Goal: Task Accomplishment & Management: Use online tool/utility

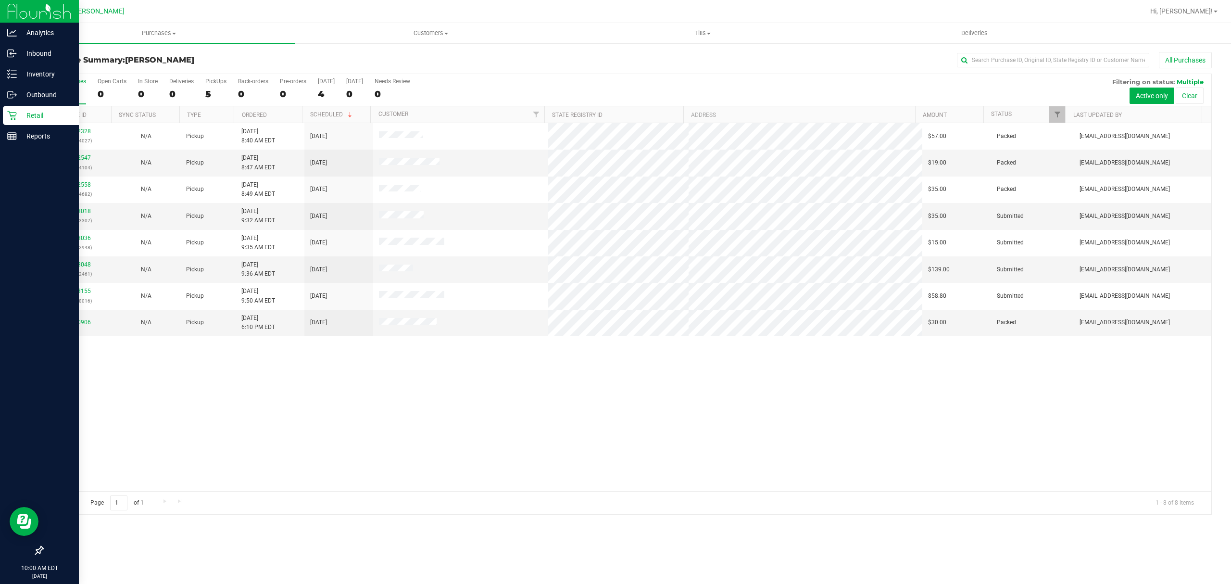
click at [26, 118] on p "Retail" at bounding box center [46, 116] width 58 height 12
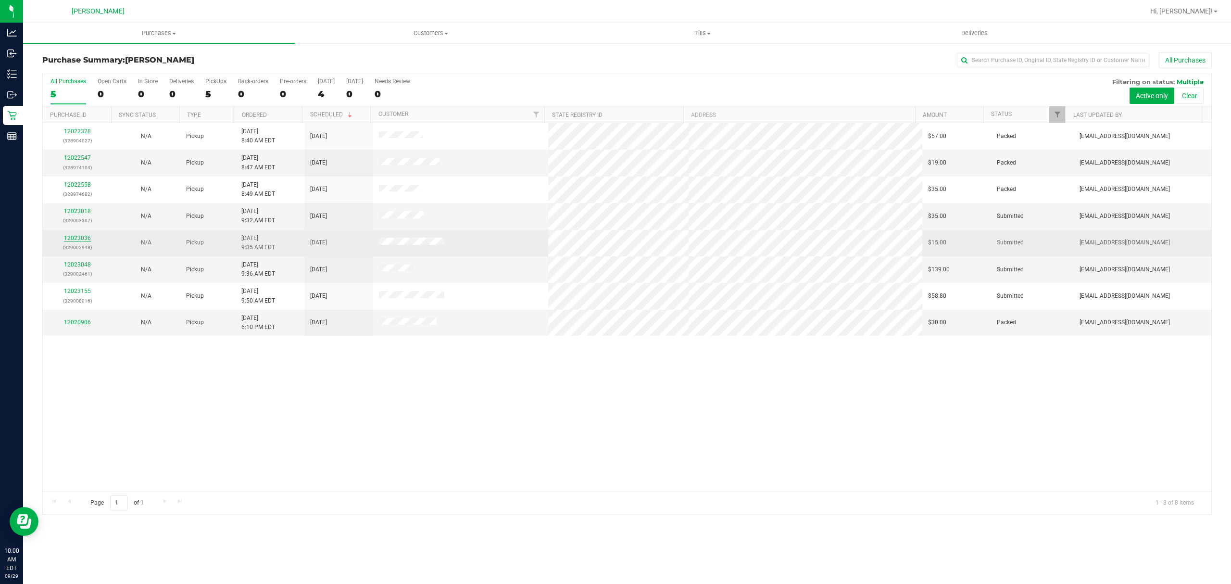
click at [81, 237] on link "12023036" at bounding box center [77, 238] width 27 height 7
click at [79, 239] on link "12023036" at bounding box center [77, 238] width 27 height 7
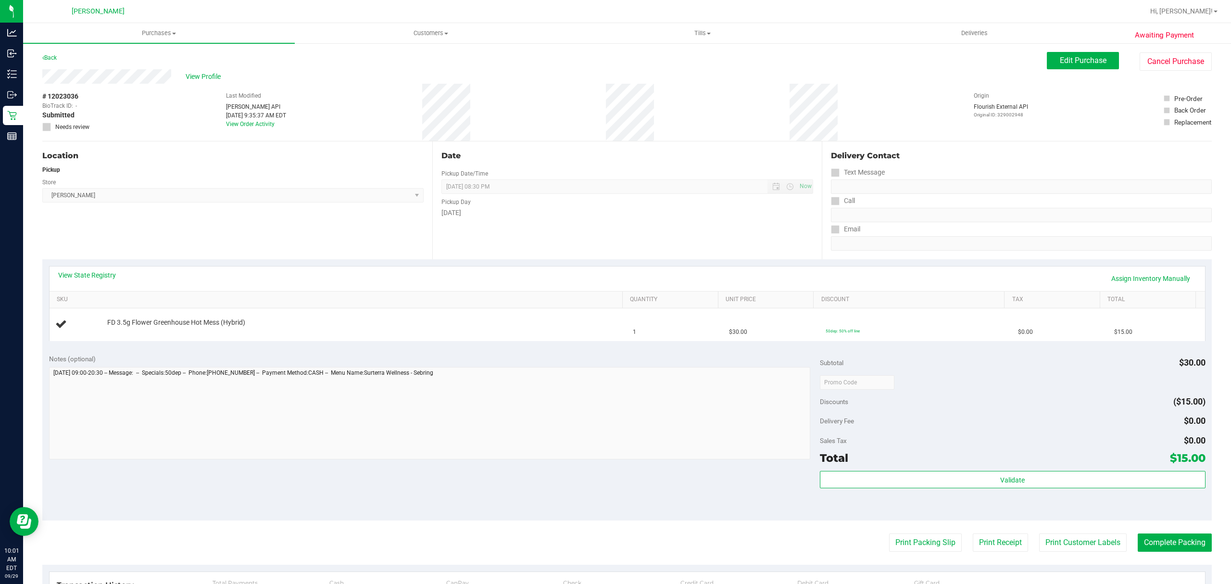
click at [181, 162] on div "Location Pickup Store [PERSON_NAME] Select Store [PERSON_NAME][GEOGRAPHIC_DATA]…" at bounding box center [237, 200] width 390 height 118
click at [565, 247] on div "Date Pickup Date/Time [DATE] Now [DATE] 08:30 PM Now Pickup Day [DATE]" at bounding box center [627, 200] width 390 height 118
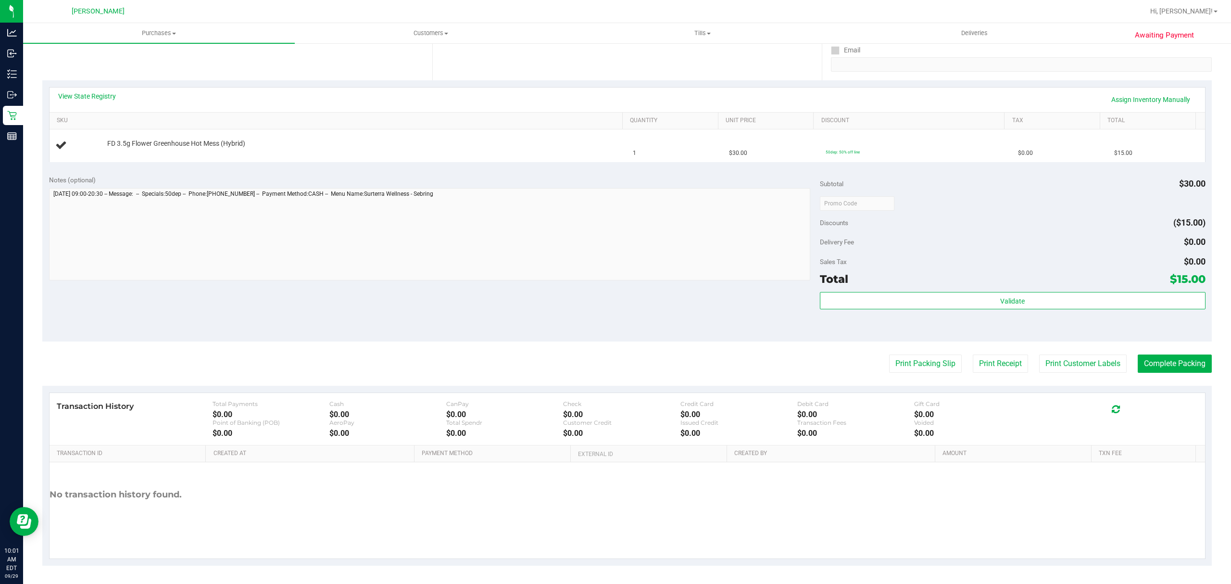
scroll to position [181, 0]
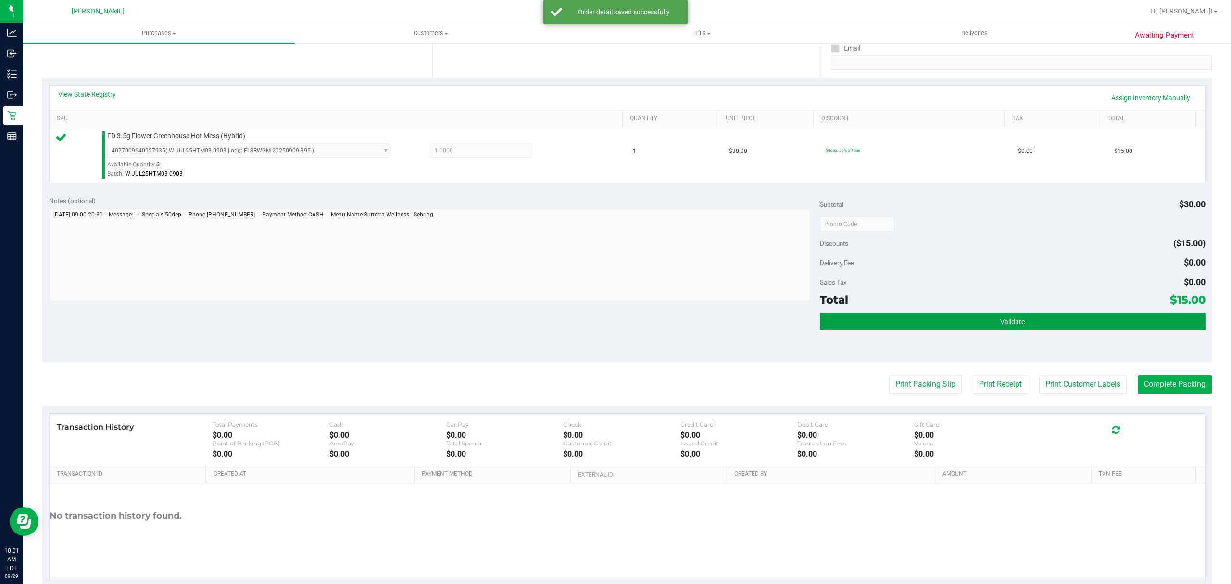
click at [963, 324] on button "Validate" at bounding box center [1013, 320] width 386 height 17
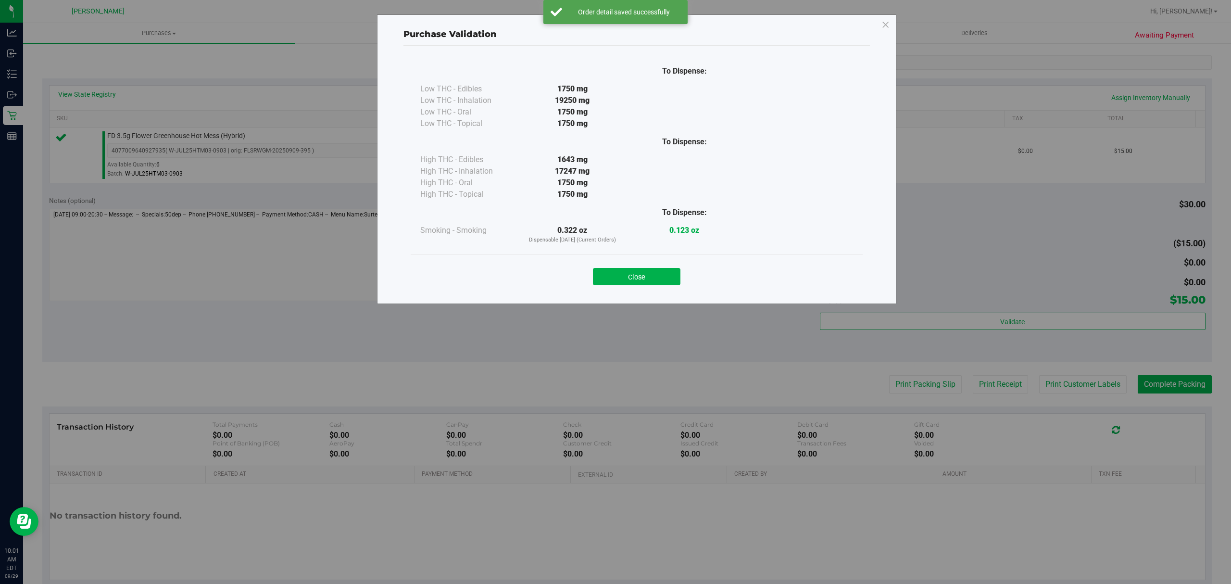
drag, startPoint x: 644, startPoint y: 274, endPoint x: 675, endPoint y: 267, distance: 32.0
click at [645, 270] on button "Close" at bounding box center [636, 276] width 87 height 17
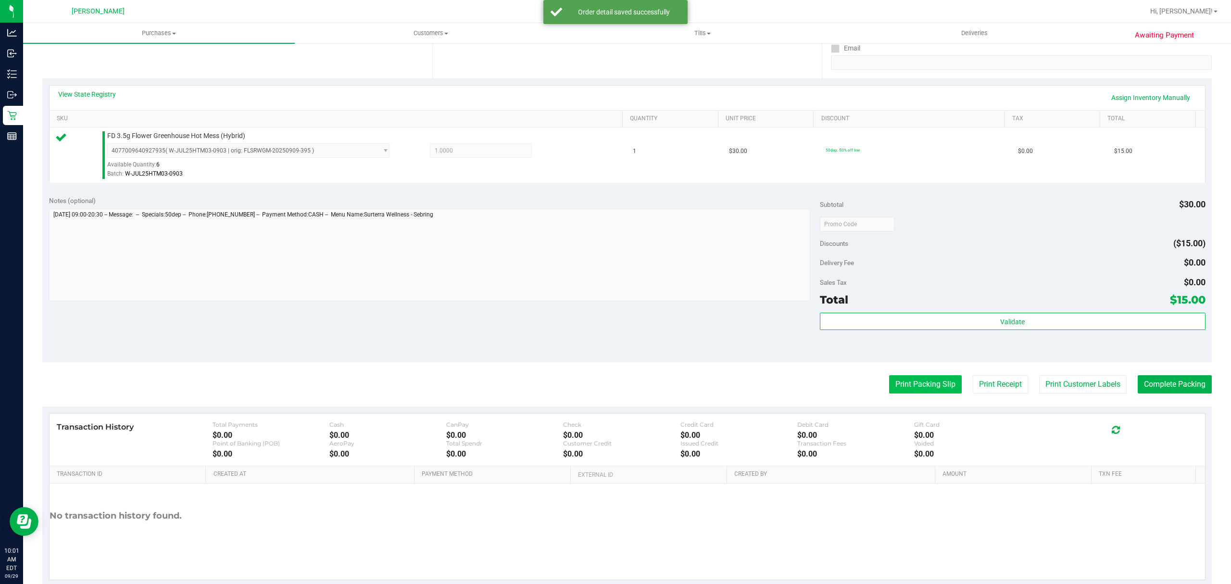
click at [904, 380] on button "Print Packing Slip" at bounding box center [925, 384] width 73 height 18
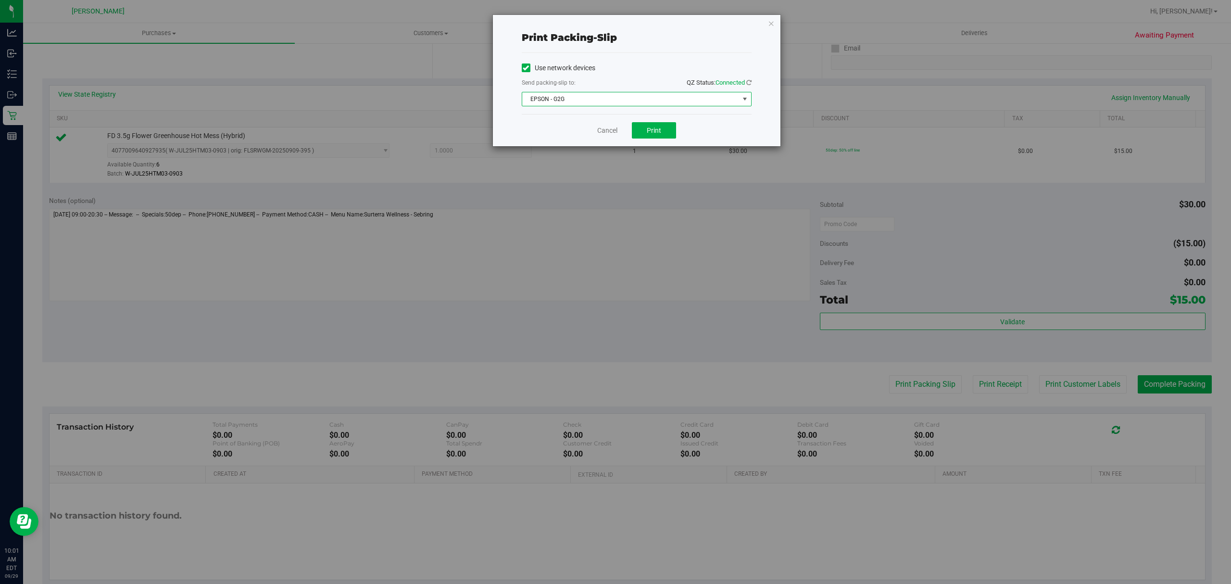
click at [612, 100] on span "EPSON - G2G" at bounding box center [630, 98] width 217 height 13
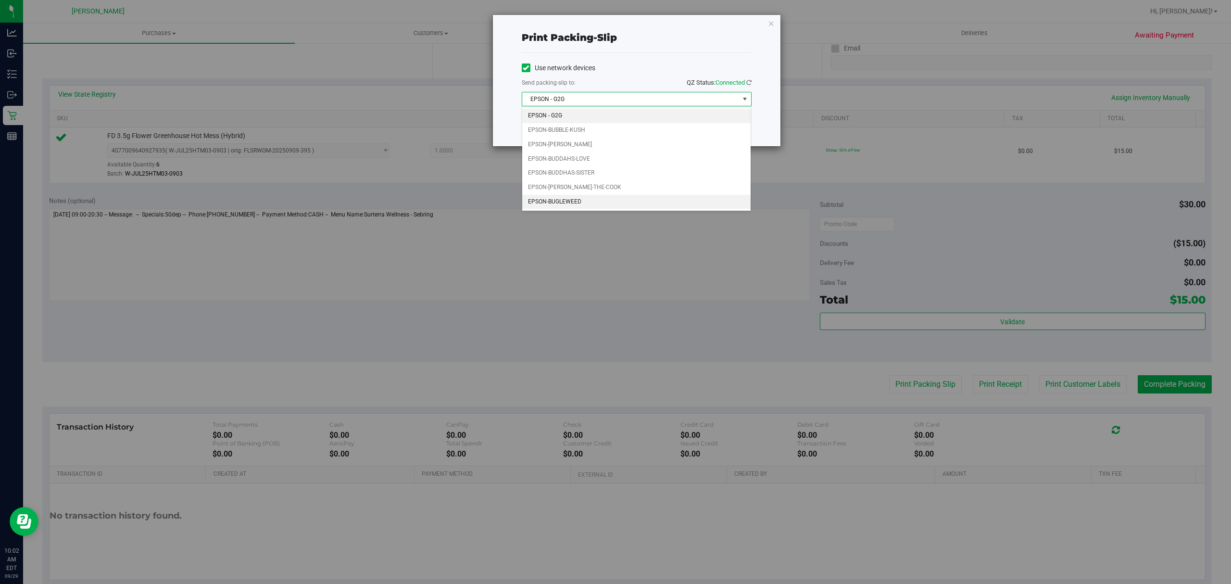
click at [580, 206] on li "EPSON-BUGLEWEED" at bounding box center [636, 202] width 228 height 14
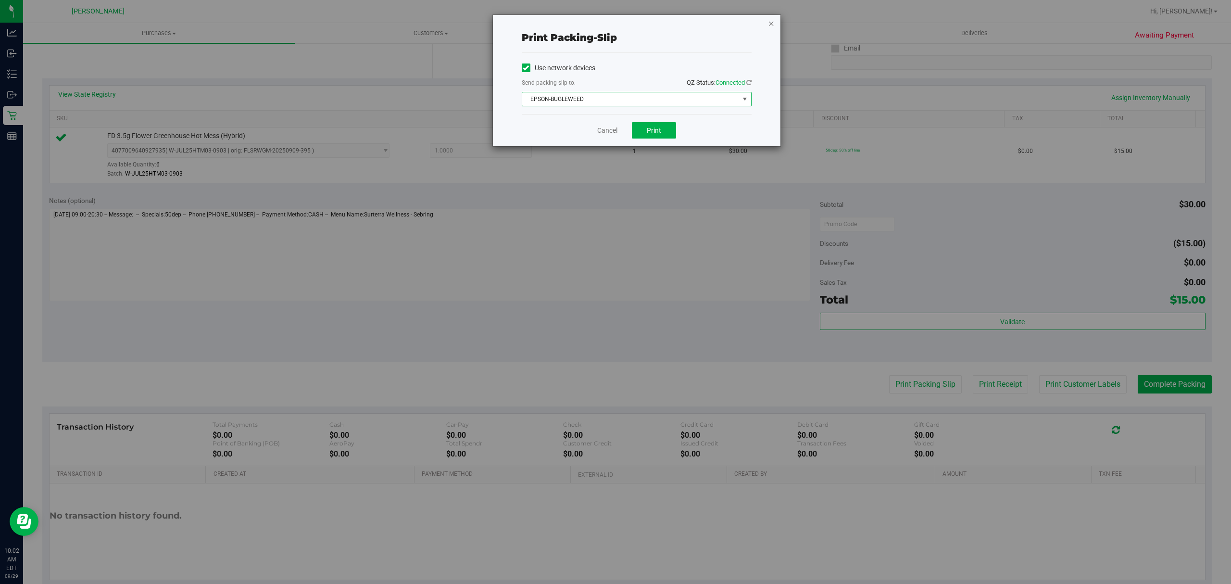
click at [768, 20] on icon "button" at bounding box center [771, 23] width 7 height 12
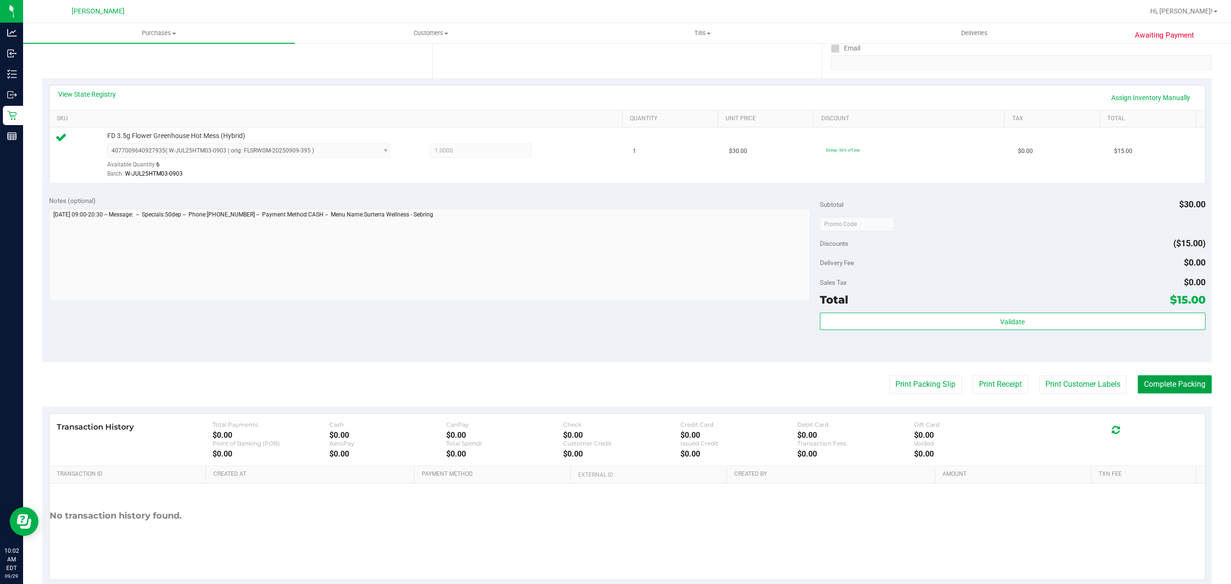
click at [1182, 386] on button "Complete Packing" at bounding box center [1174, 384] width 74 height 18
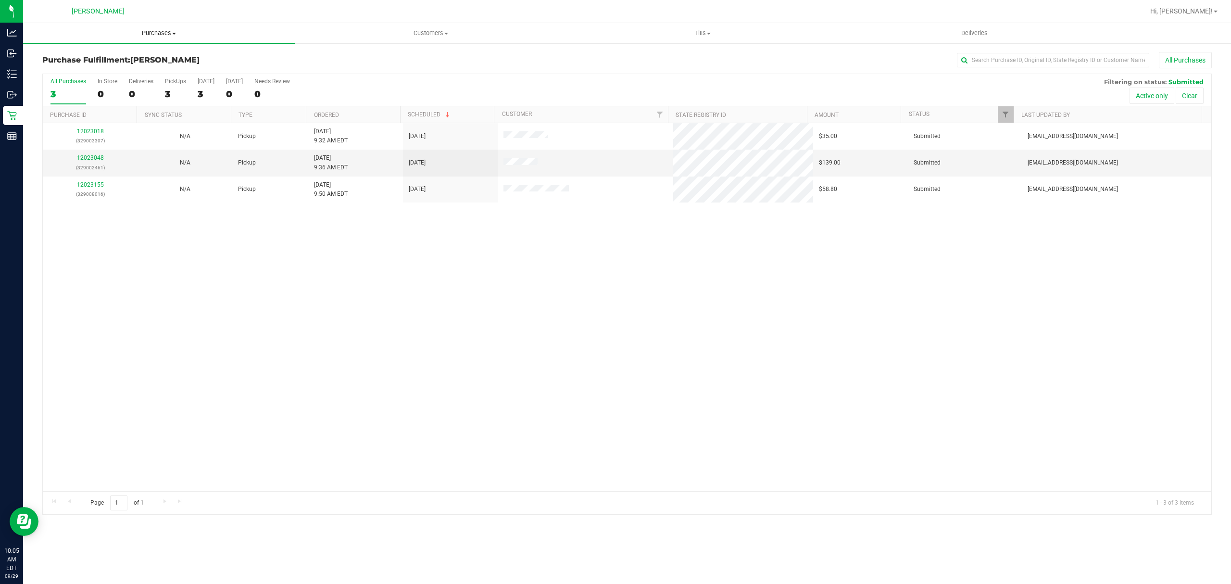
click at [162, 27] on uib-tab-heading "Purchases Summary of purchases Fulfillment All purchases" at bounding box center [159, 33] width 272 height 20
click at [97, 73] on li "Fulfillment" at bounding box center [159, 70] width 272 height 12
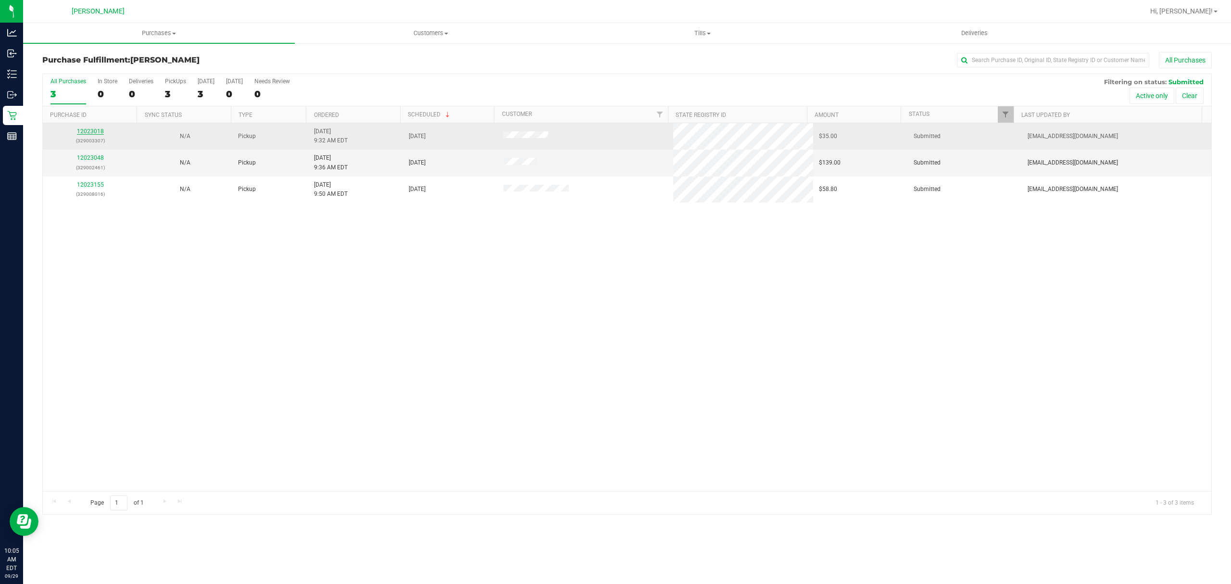
click at [90, 133] on link "12023018" at bounding box center [90, 131] width 27 height 7
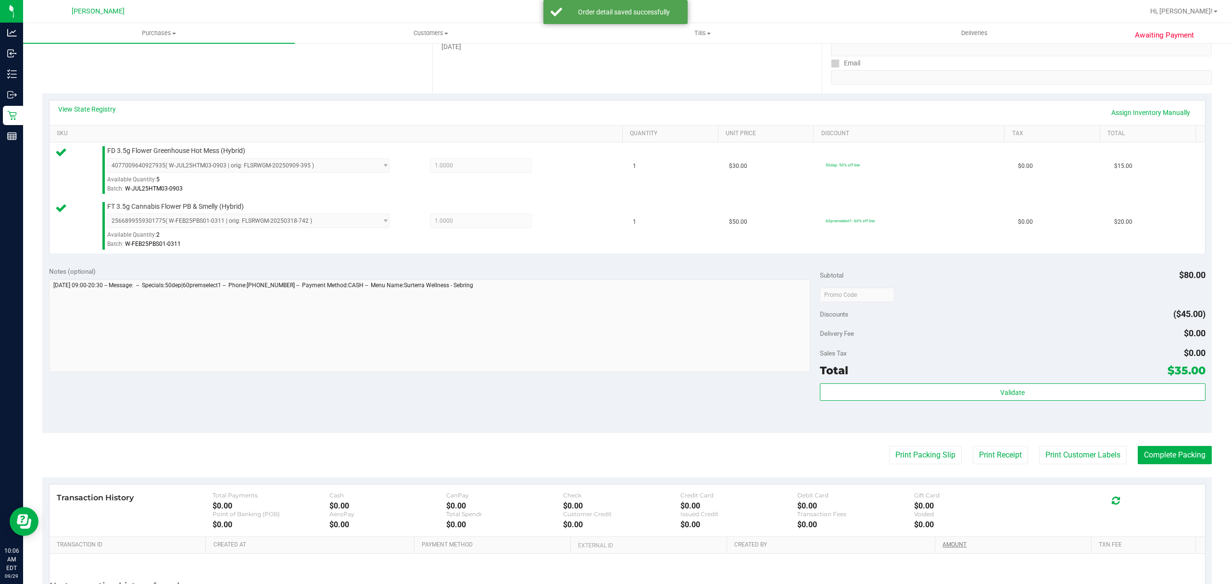
scroll to position [260, 0]
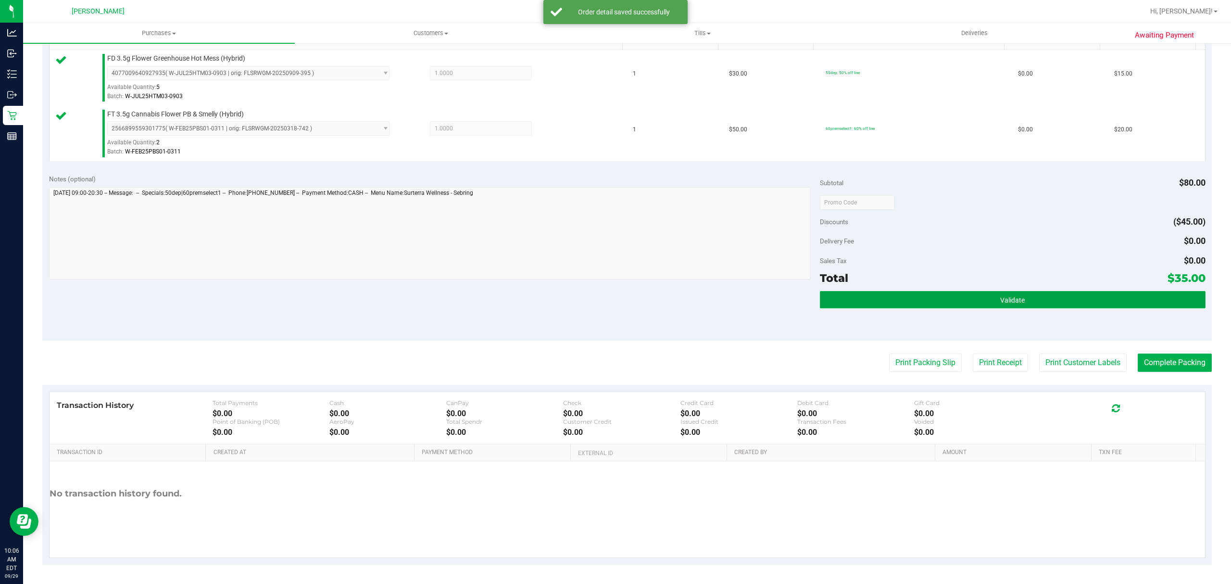
click at [1017, 301] on button "Validate" at bounding box center [1013, 299] width 386 height 17
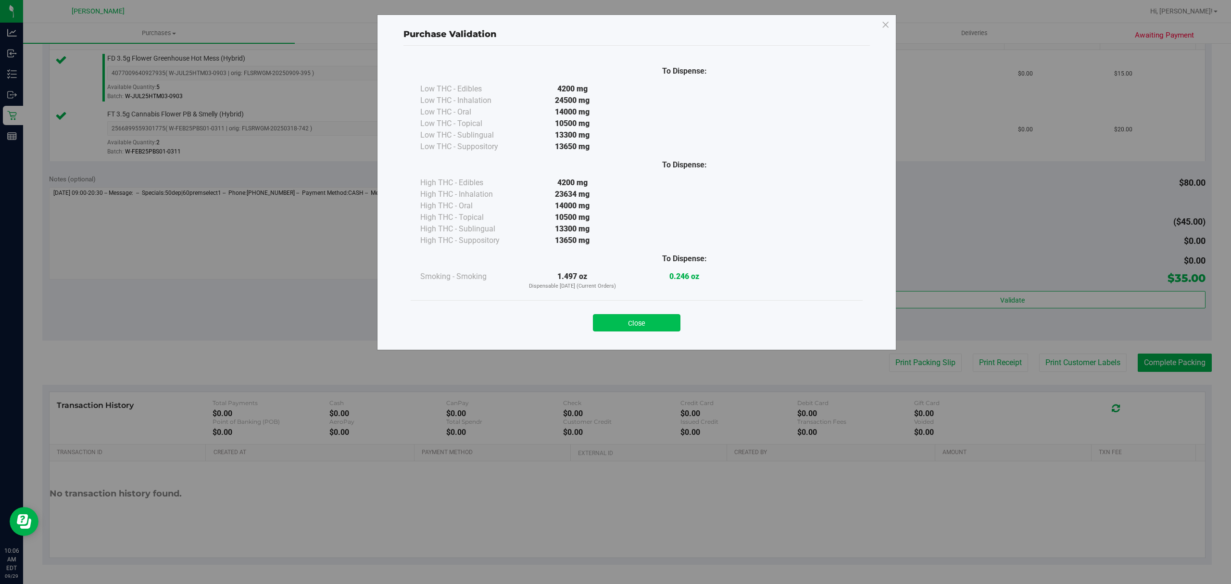
click at [627, 327] on button "Close" at bounding box center [636, 322] width 87 height 17
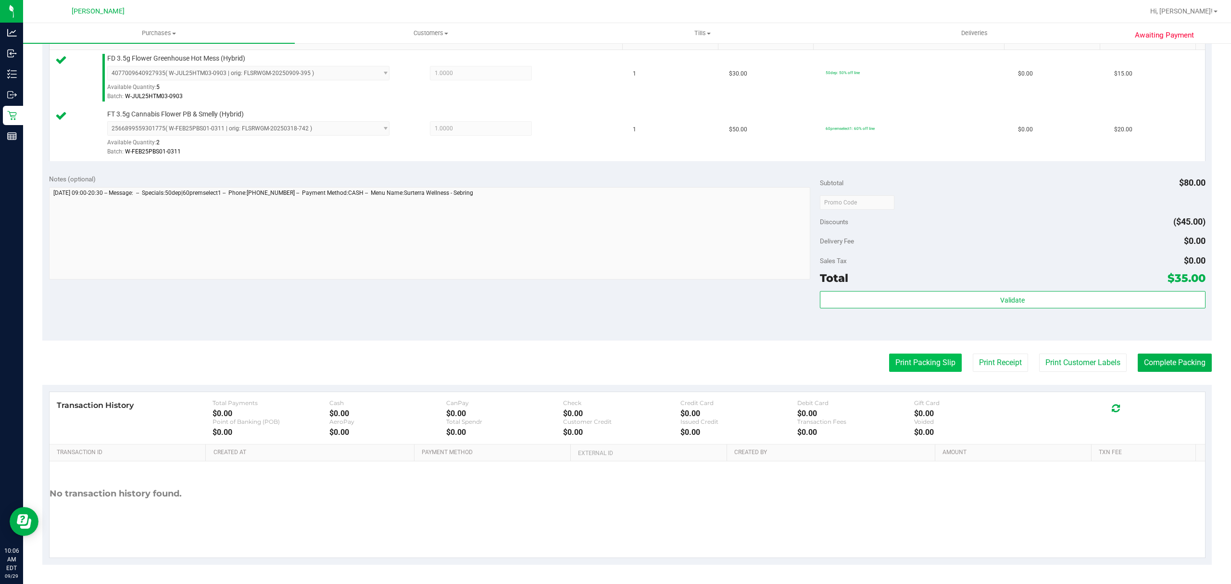
click at [920, 357] on button "Print Packing Slip" at bounding box center [925, 362] width 73 height 18
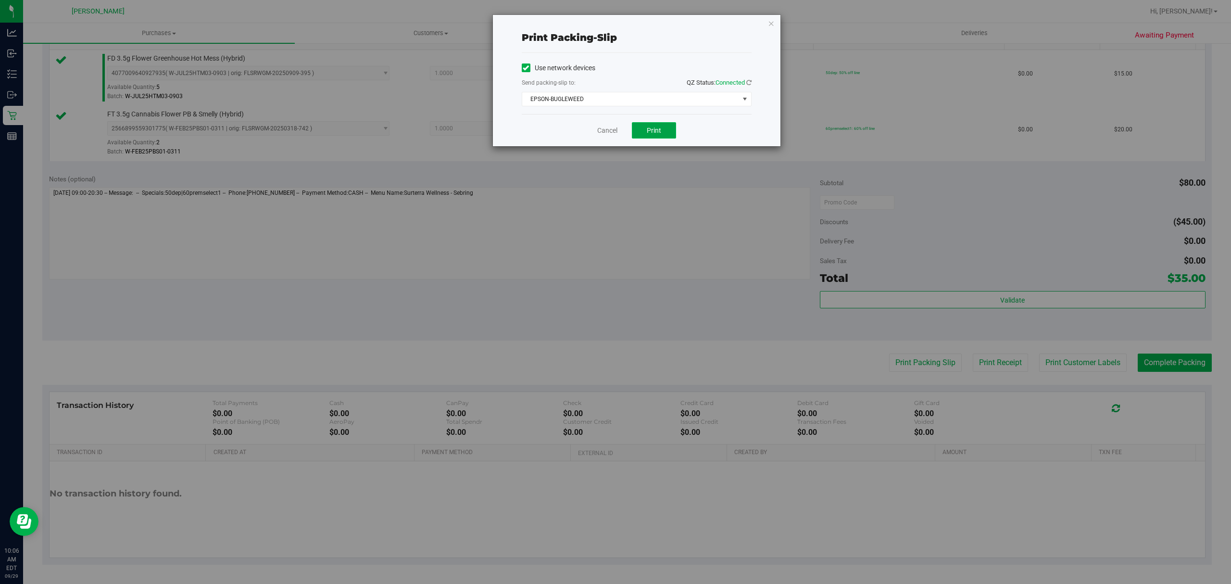
click at [666, 131] on button "Print" at bounding box center [654, 130] width 44 height 16
click at [773, 23] on icon "button" at bounding box center [771, 23] width 7 height 12
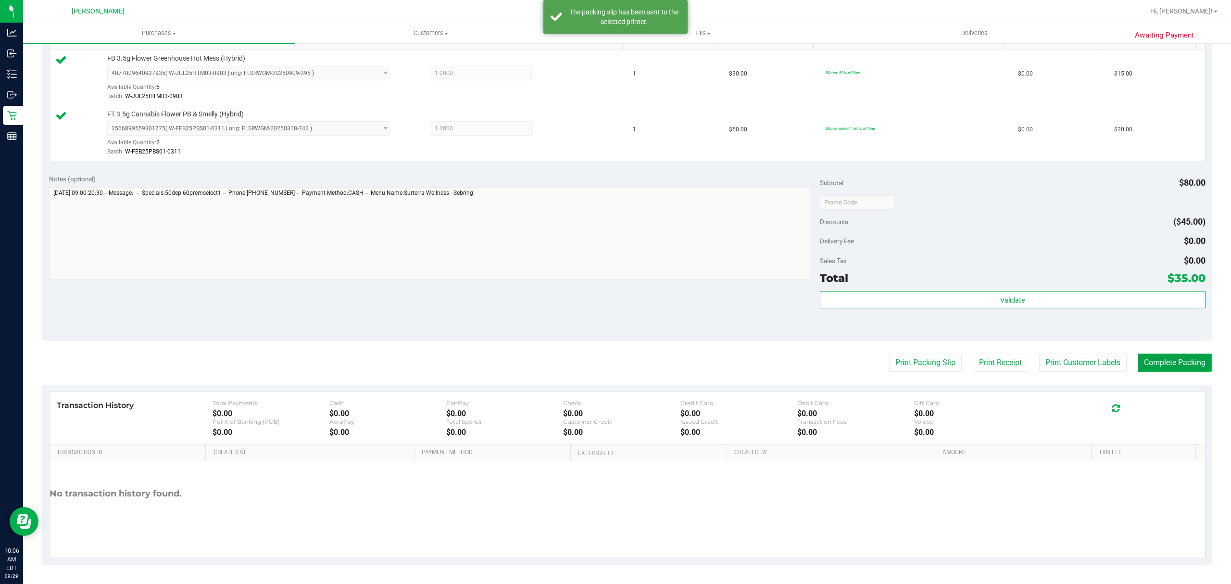
click at [1154, 368] on button "Complete Packing" at bounding box center [1174, 362] width 74 height 18
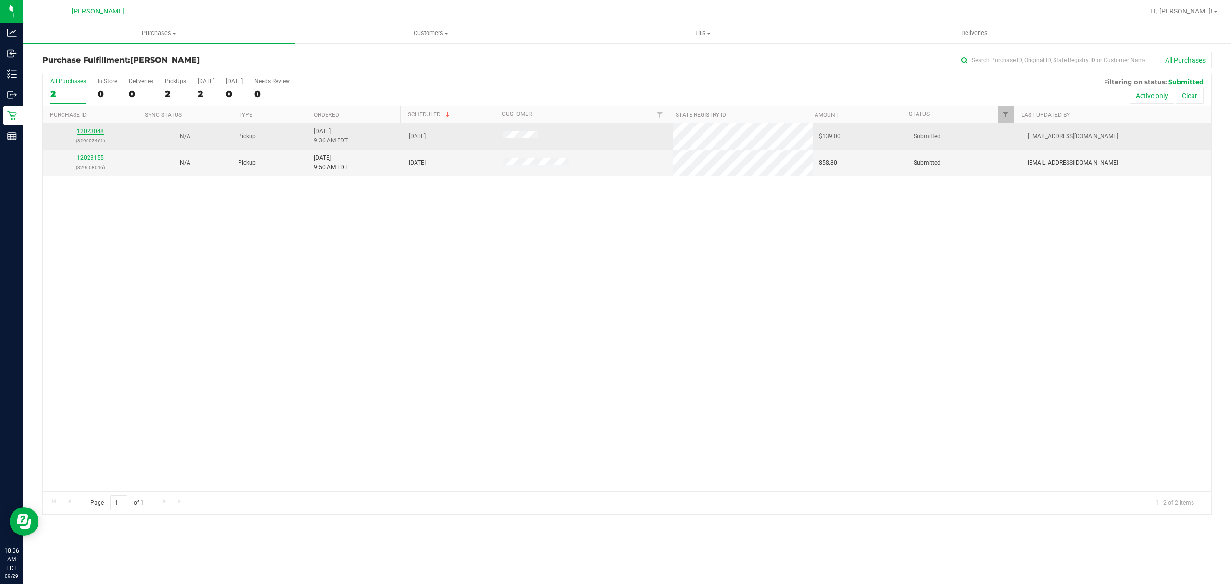
click at [81, 130] on link "12023048" at bounding box center [90, 131] width 27 height 7
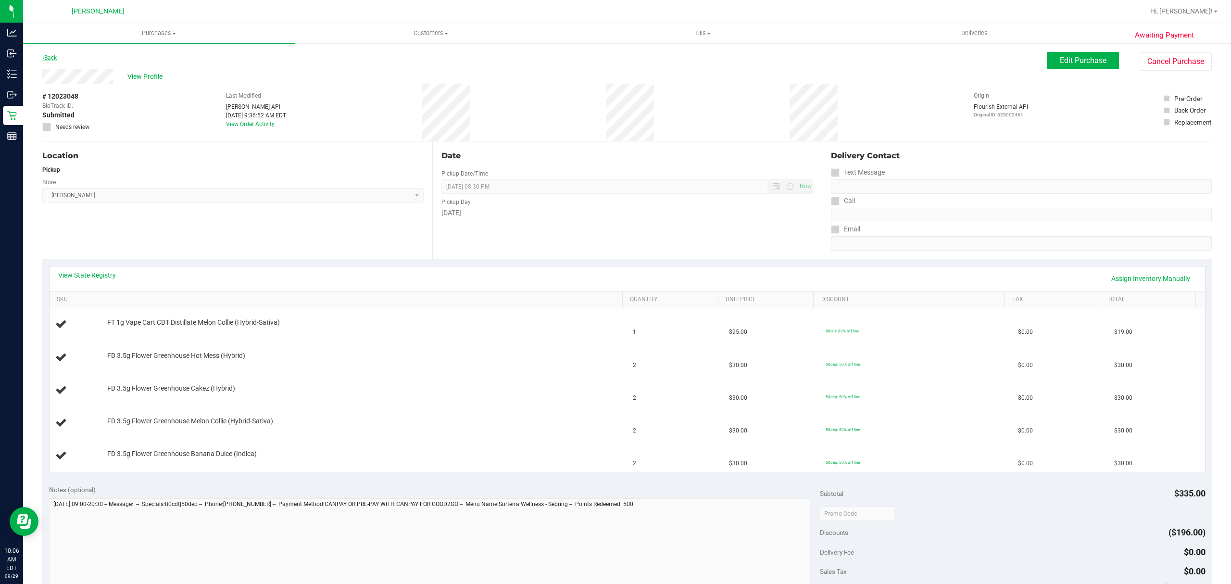
click at [50, 56] on link "Back" at bounding box center [49, 57] width 14 height 7
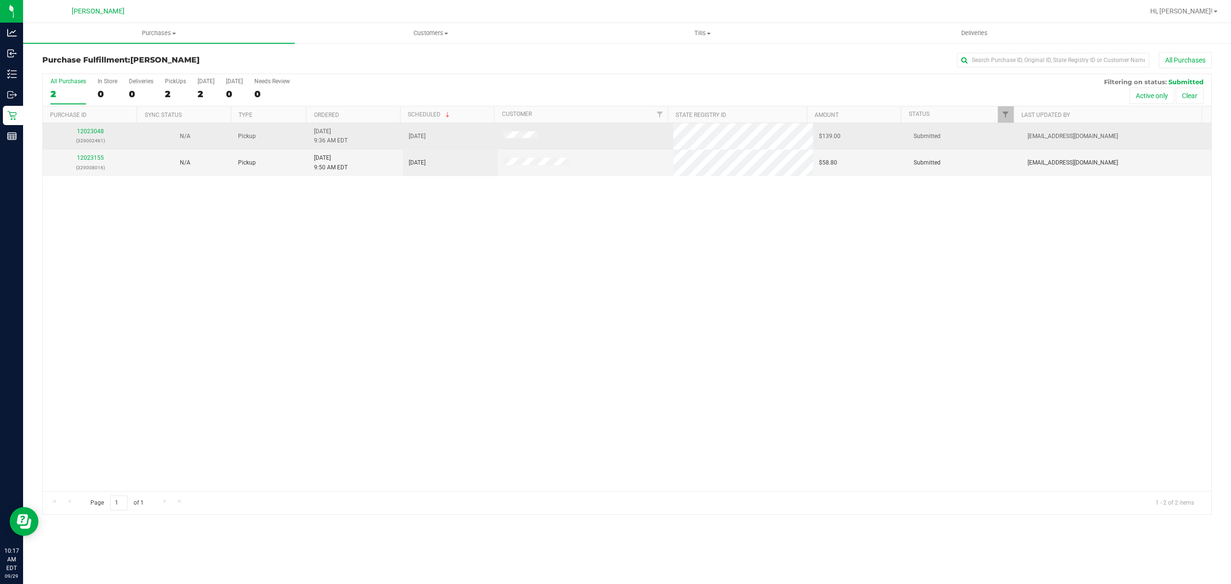
click at [99, 137] on p "(329002461)" at bounding box center [90, 140] width 83 height 9
click at [99, 134] on link "12023048" at bounding box center [90, 131] width 27 height 7
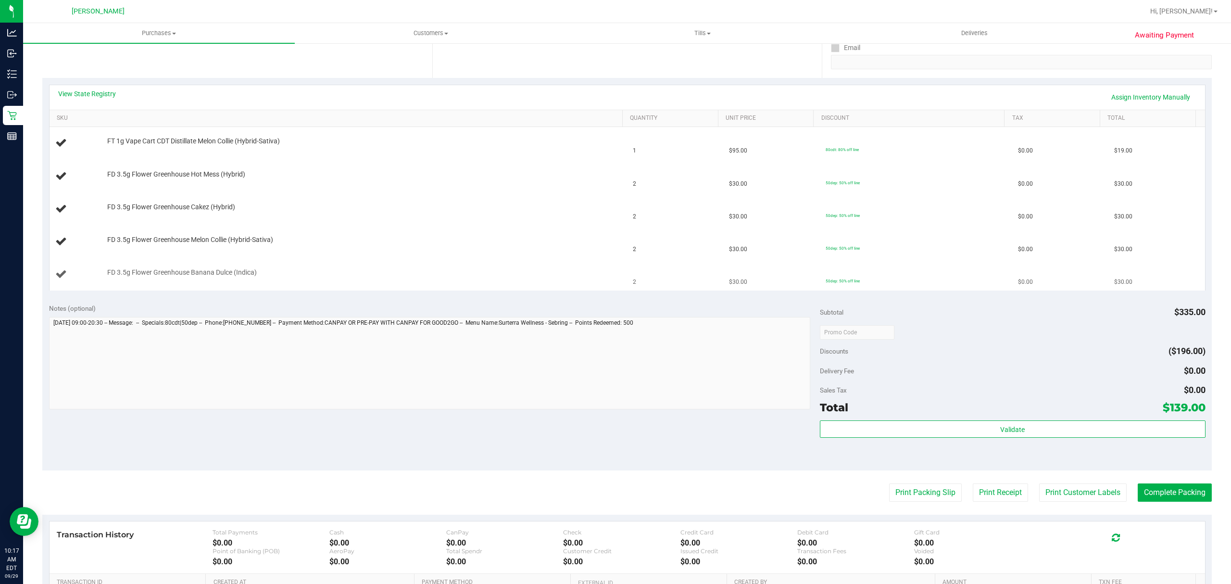
scroll to position [192, 0]
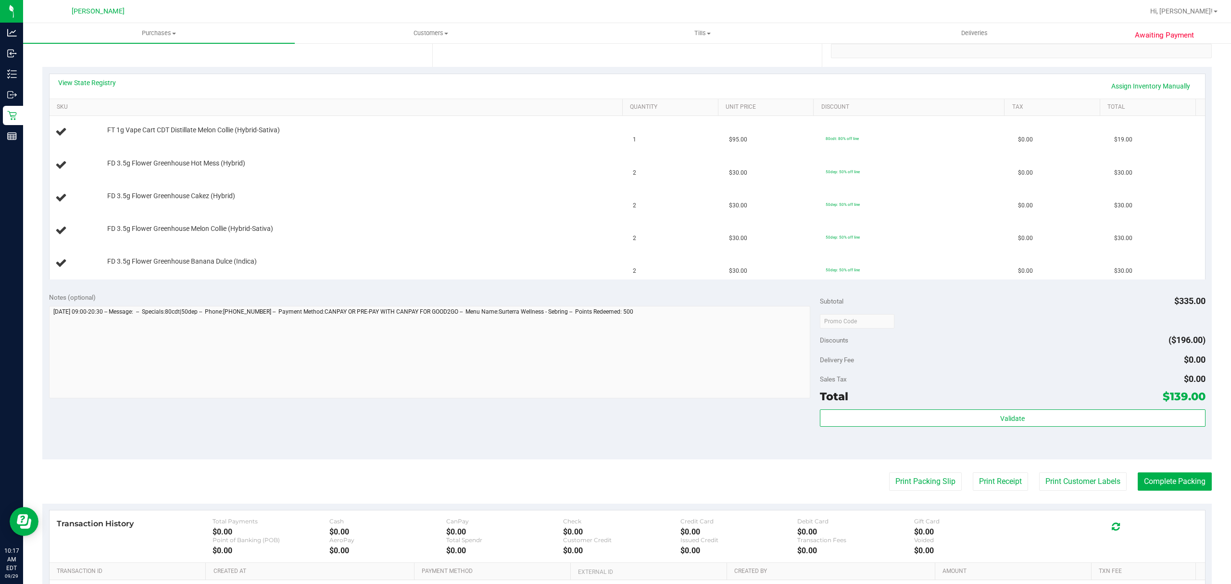
click at [910, 501] on purchase-details "Back Edit Purchase Cancel Purchase View Profile # 12023048 BioTrack ID: - Submi…" at bounding box center [626, 271] width 1169 height 823
click at [908, 481] on button "Print Packing Slip" at bounding box center [925, 481] width 73 height 18
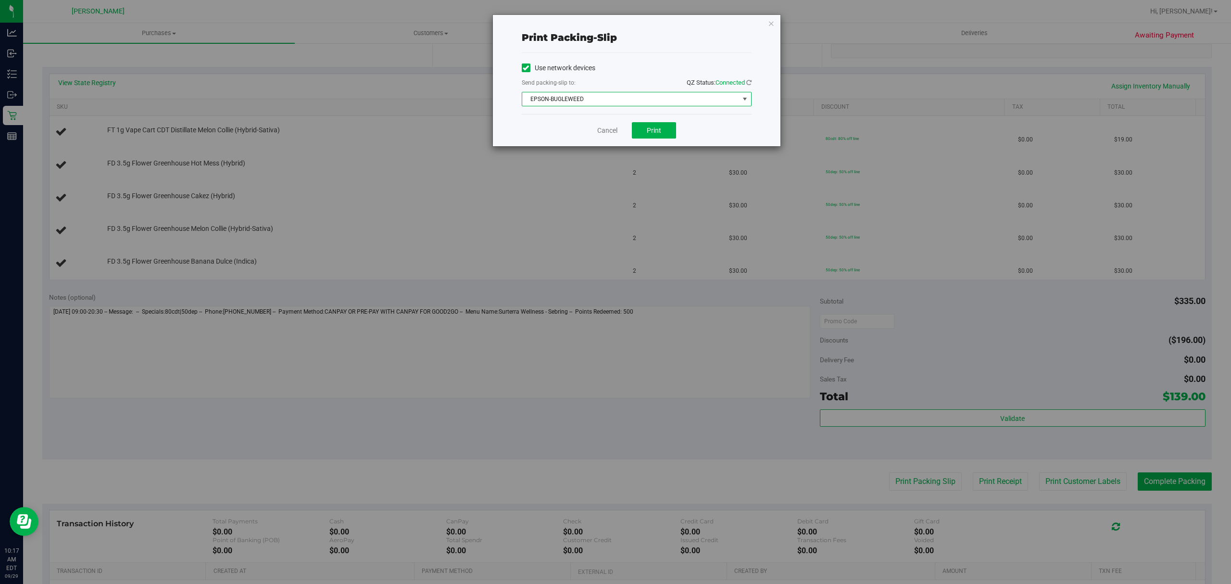
click at [674, 102] on span "EPSON-BUGLEWEED" at bounding box center [630, 98] width 217 height 13
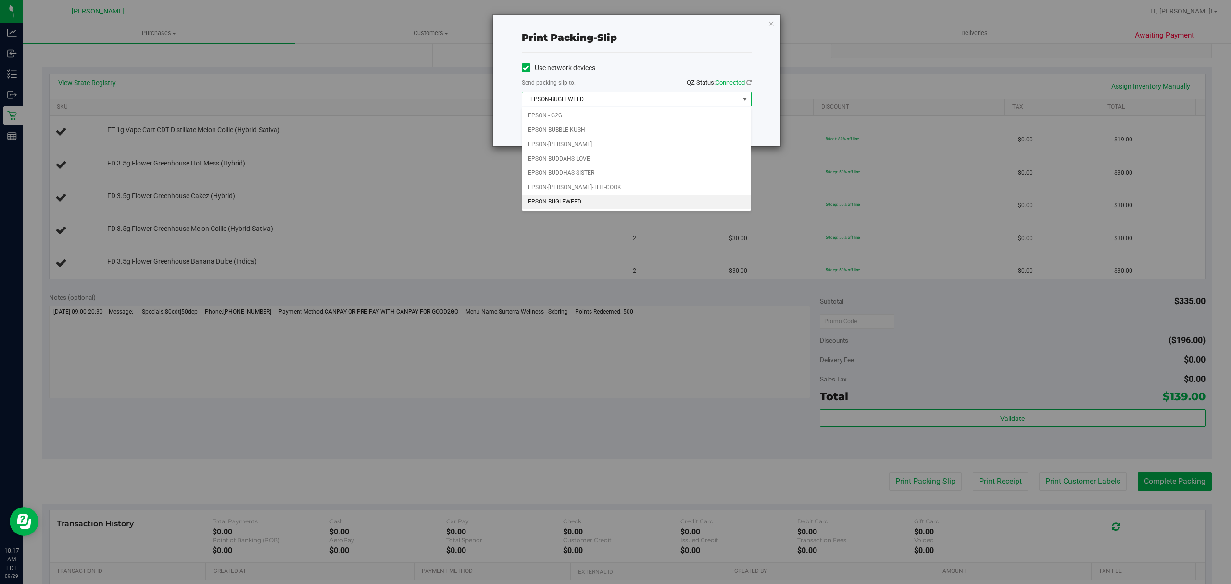
click at [675, 97] on span "EPSON-BUGLEWEED" at bounding box center [630, 98] width 217 height 13
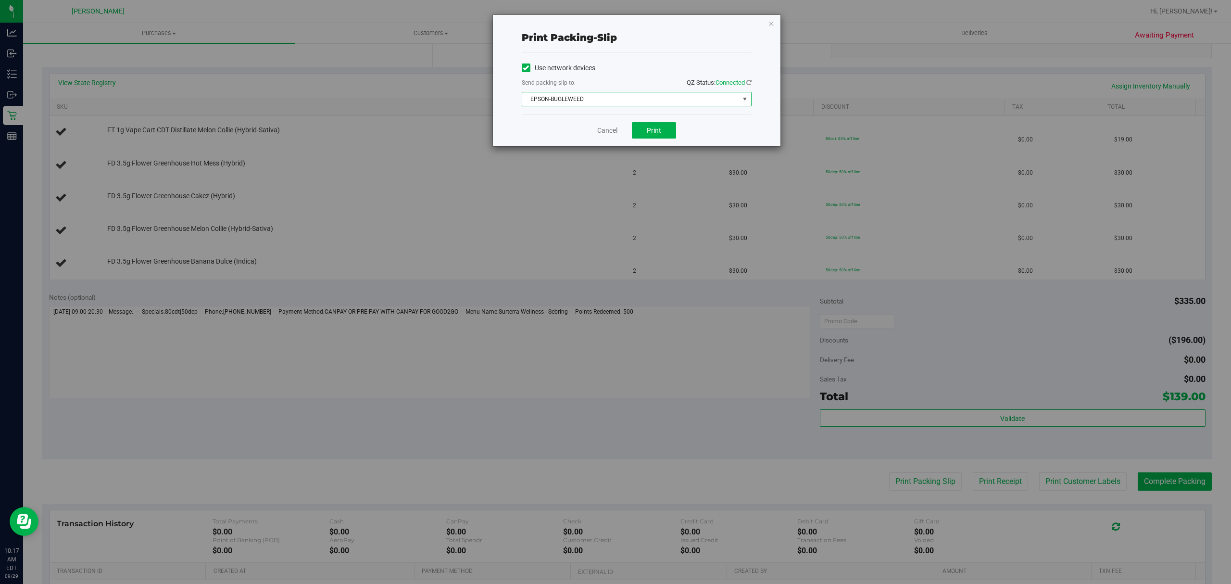
click at [675, 97] on span "EPSON-BUGLEWEED" at bounding box center [630, 98] width 217 height 13
click at [620, 79] on div "Send packing-slip to: QZ Status: Connected" at bounding box center [637, 83] width 230 height 12
click at [585, 99] on span "EPSON-BUGLEWEED" at bounding box center [630, 98] width 217 height 13
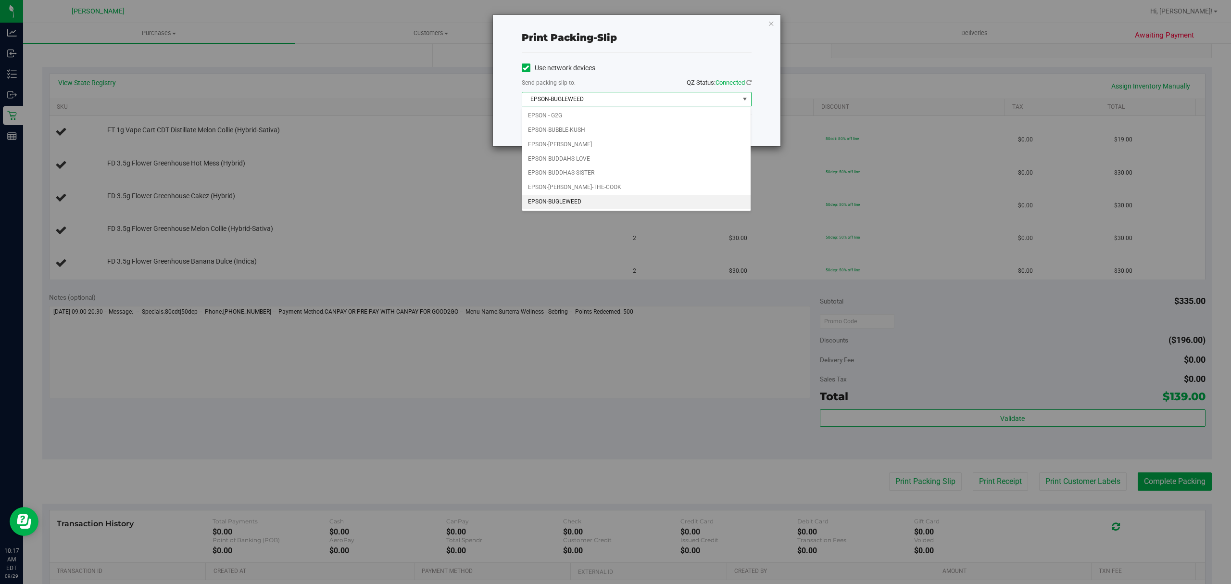
click at [664, 58] on div "Use network devices Send packing-slip to: QZ Status: Connected EPSON-BUGLEWEED …" at bounding box center [637, 83] width 230 height 61
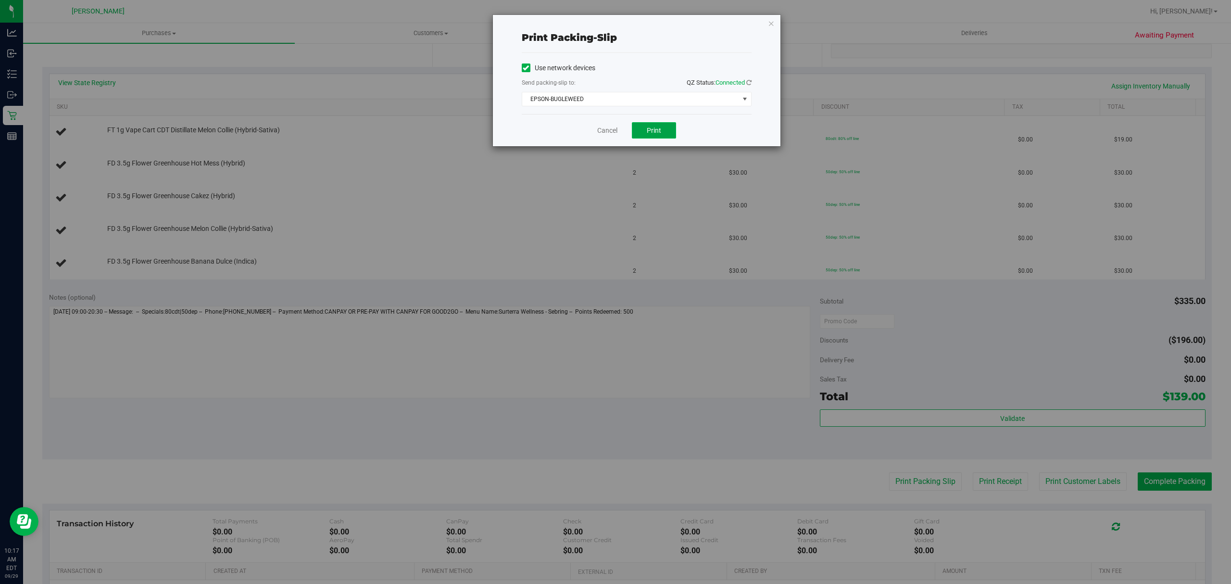
click at [647, 133] on span "Print" at bounding box center [654, 130] width 14 height 8
click at [772, 24] on icon "button" at bounding box center [771, 23] width 7 height 12
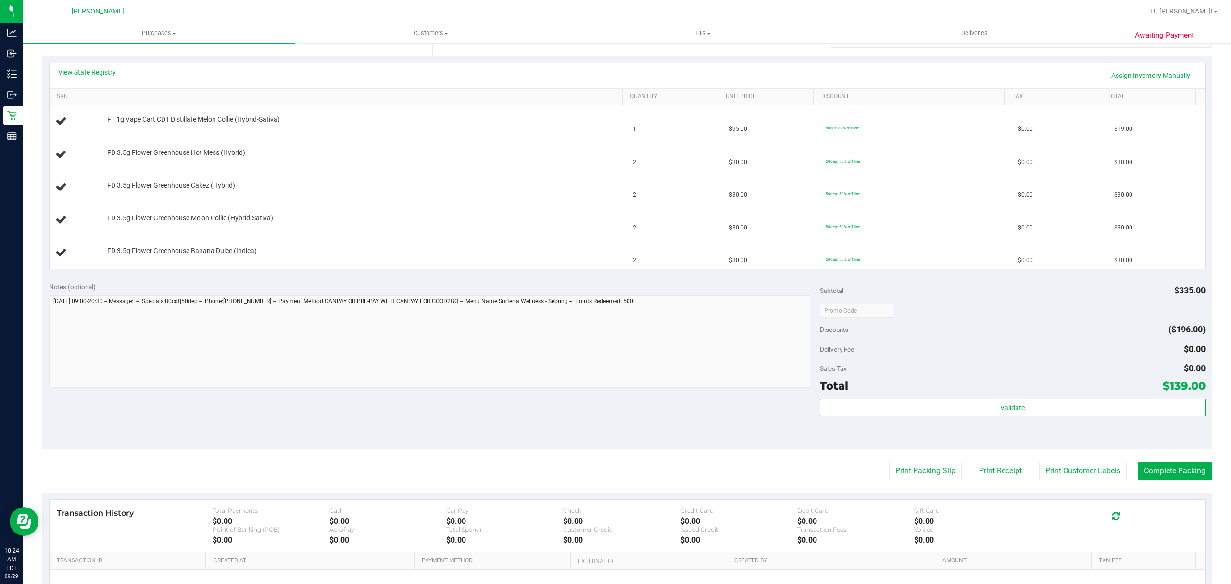
scroll to position [185, 0]
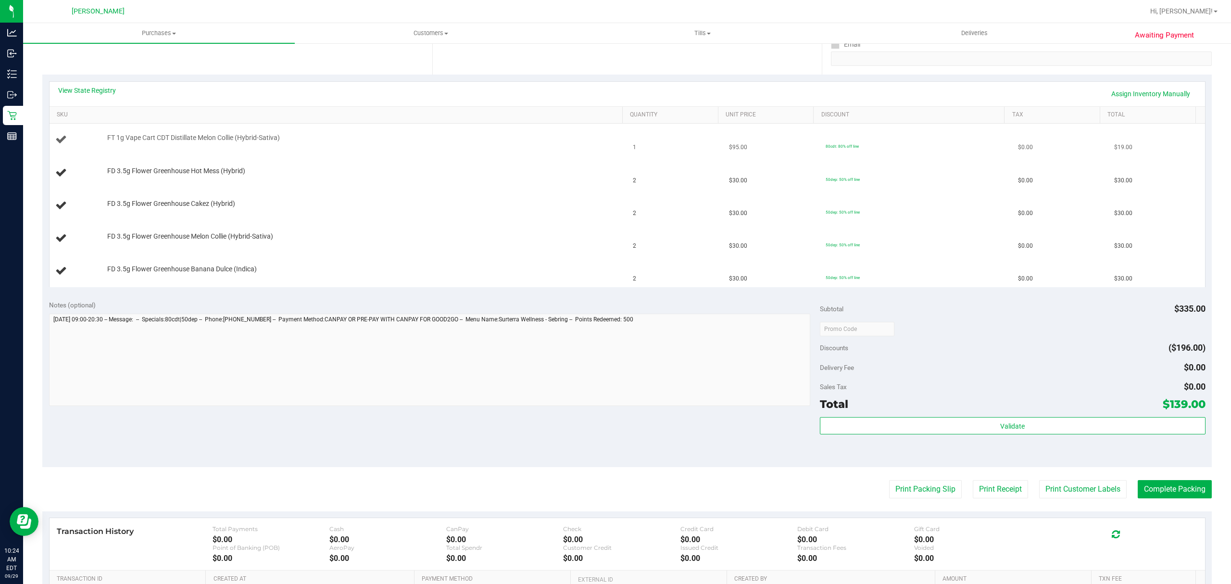
click at [250, 141] on span "FT 1g Vape Cart CDT Distillate Melon Collie (Hybrid-Sativa)" at bounding box center [193, 137] width 173 height 9
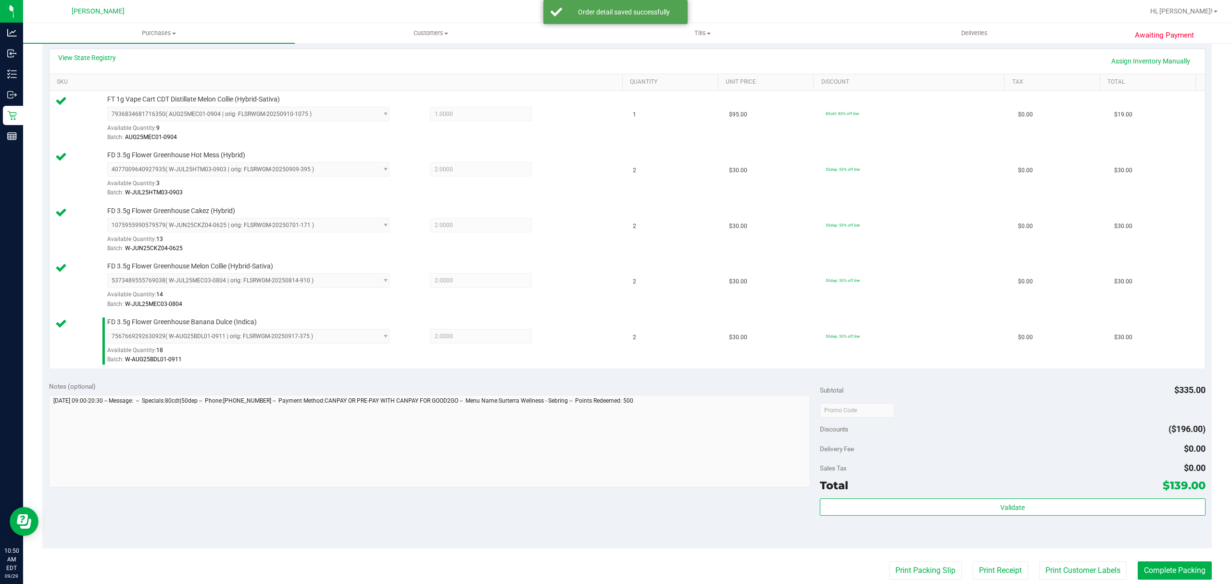
scroll to position [377, 0]
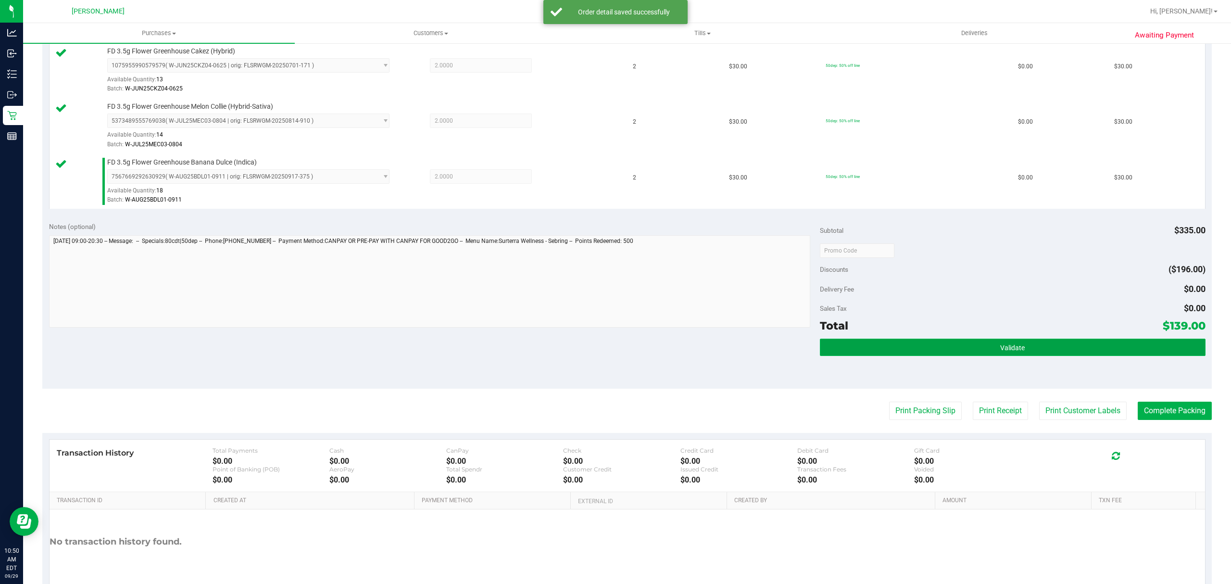
click at [969, 352] on button "Validate" at bounding box center [1013, 346] width 386 height 17
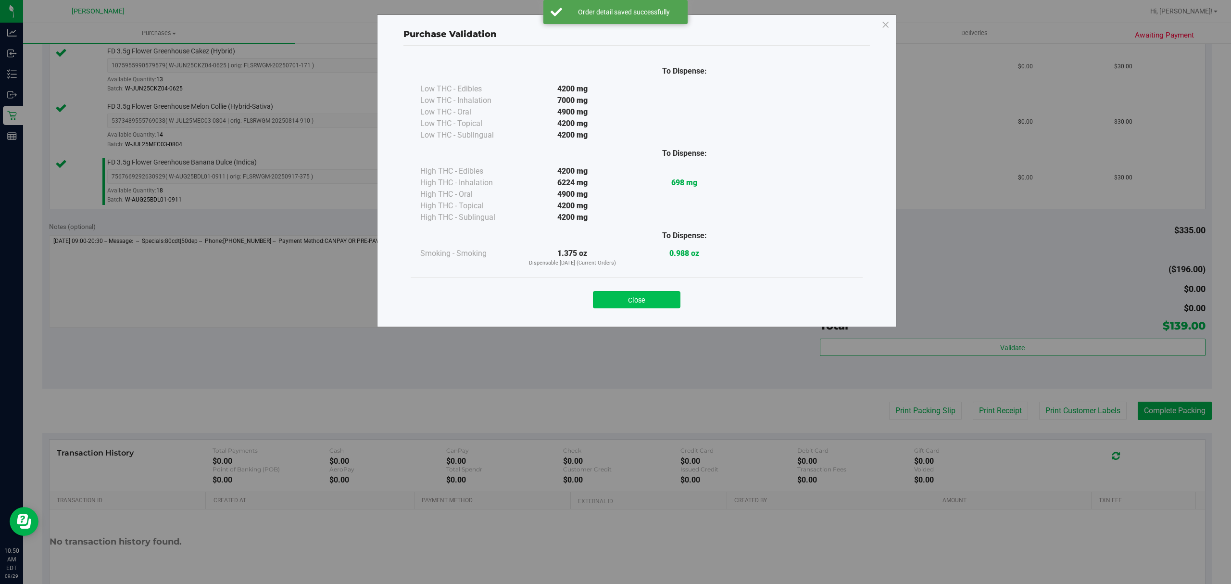
click at [654, 302] on button "Close" at bounding box center [636, 299] width 87 height 17
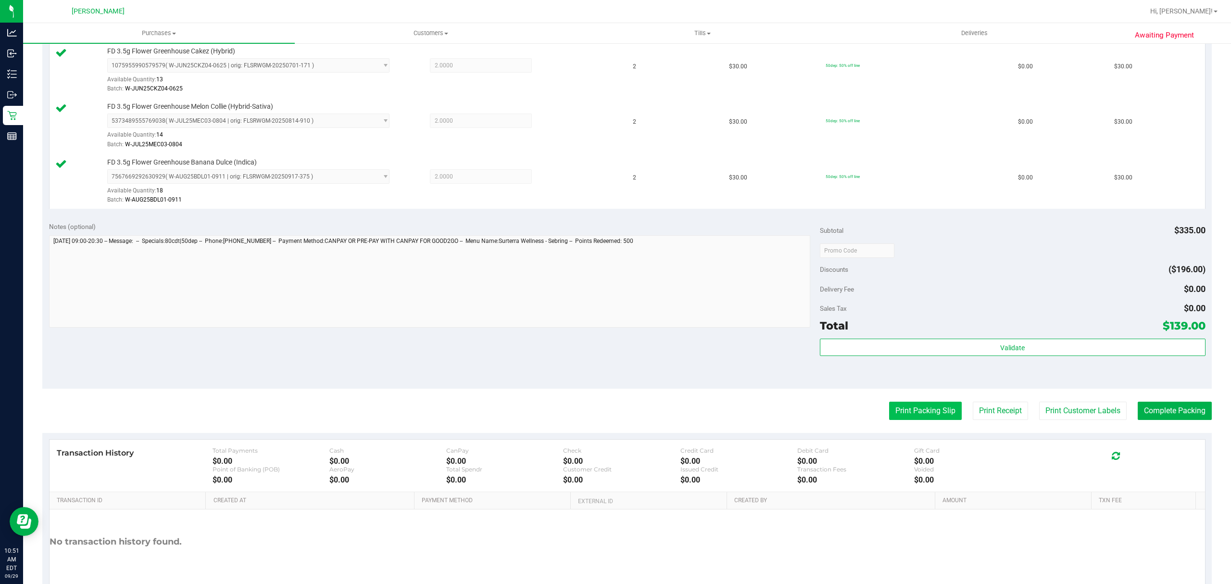
click at [906, 418] on button "Print Packing Slip" at bounding box center [925, 410] width 73 height 18
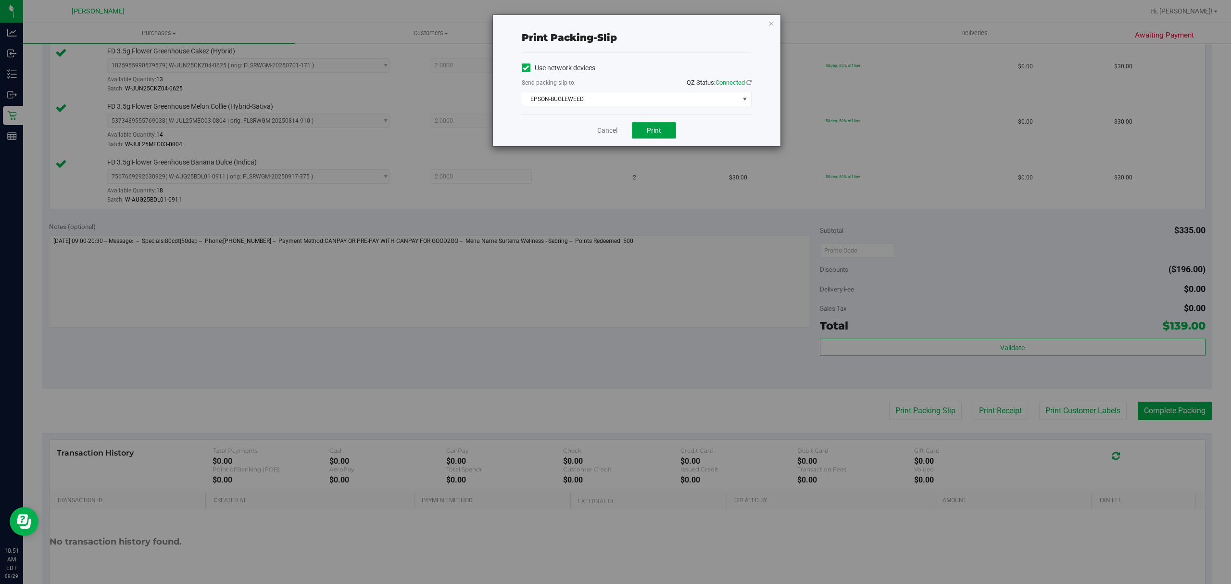
click at [651, 137] on button "Print" at bounding box center [654, 130] width 44 height 16
click at [604, 132] on link "Cancel" at bounding box center [607, 130] width 20 height 10
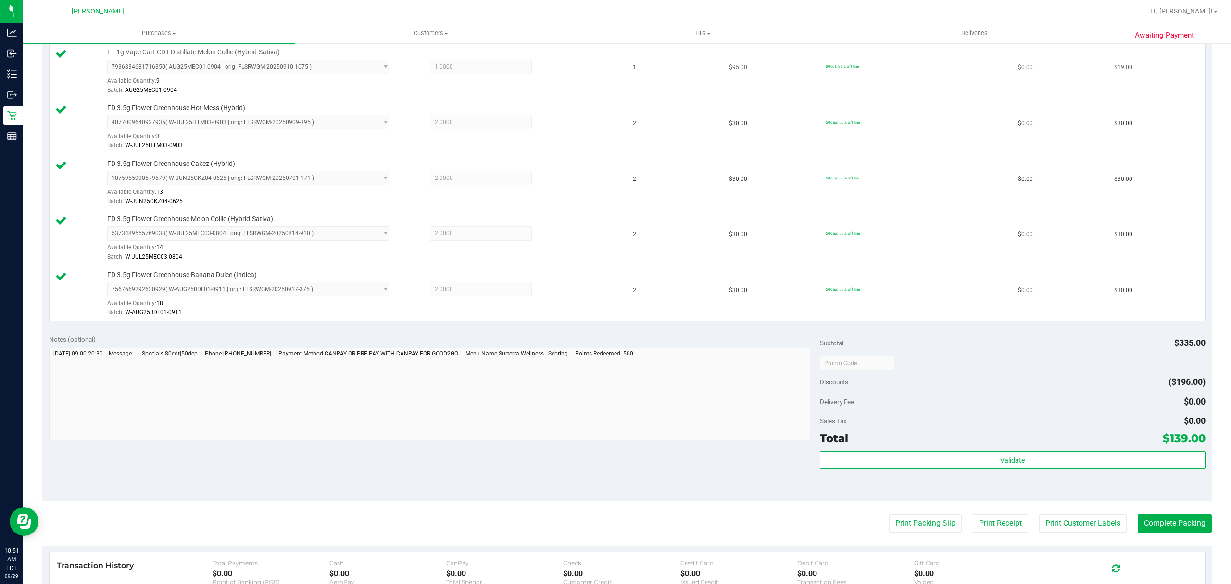
scroll to position [320, 0]
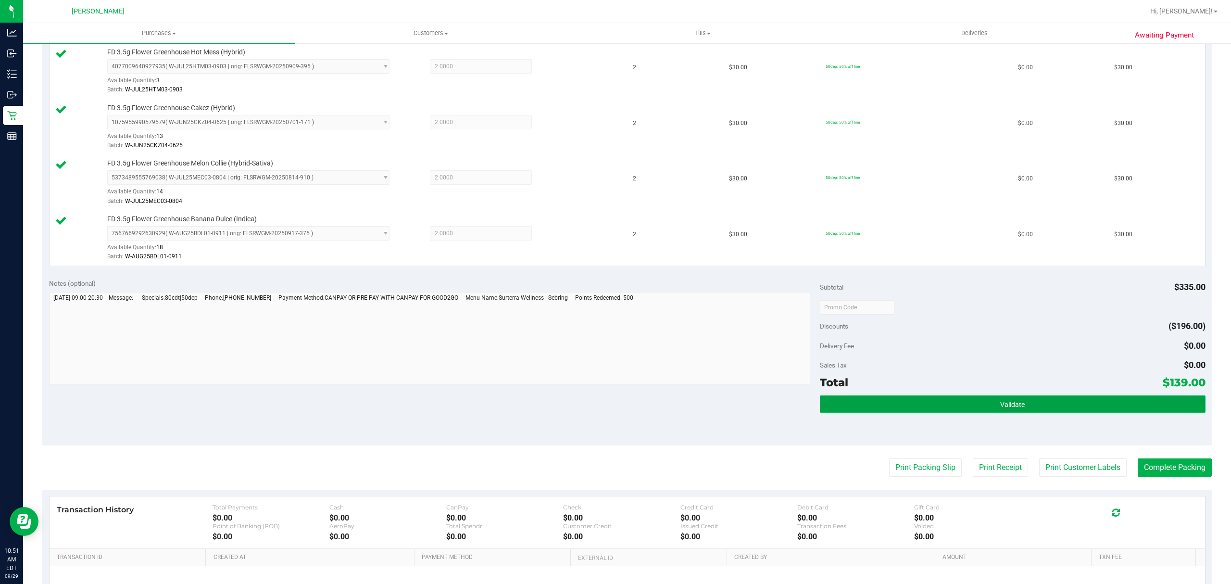
click at [893, 402] on button "Validate" at bounding box center [1013, 403] width 386 height 17
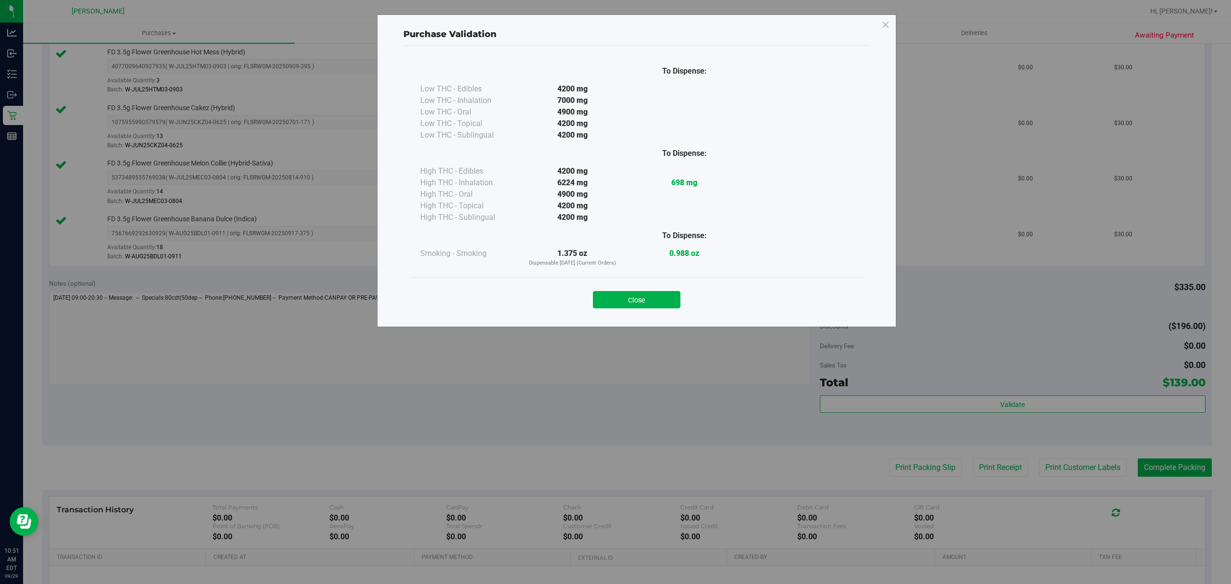
click at [671, 316] on div "To Dispense: Low THC - Edibles 4200 mg" at bounding box center [636, 182] width 466 height 272
click at [666, 300] on button "Close" at bounding box center [636, 299] width 87 height 17
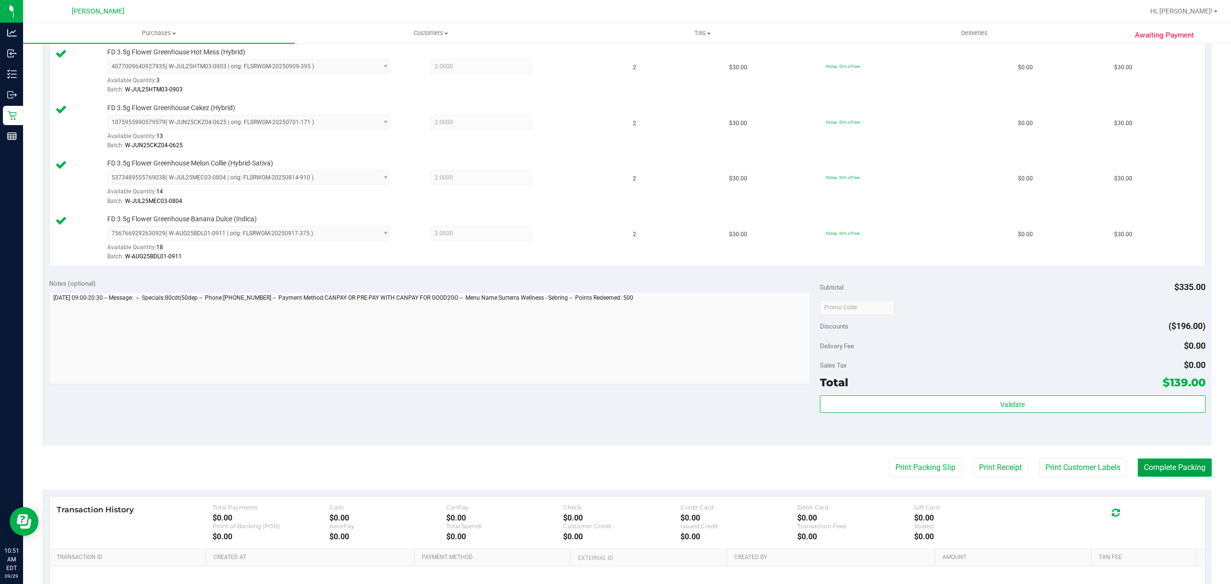
click at [1177, 470] on button "Complete Packing" at bounding box center [1174, 467] width 74 height 18
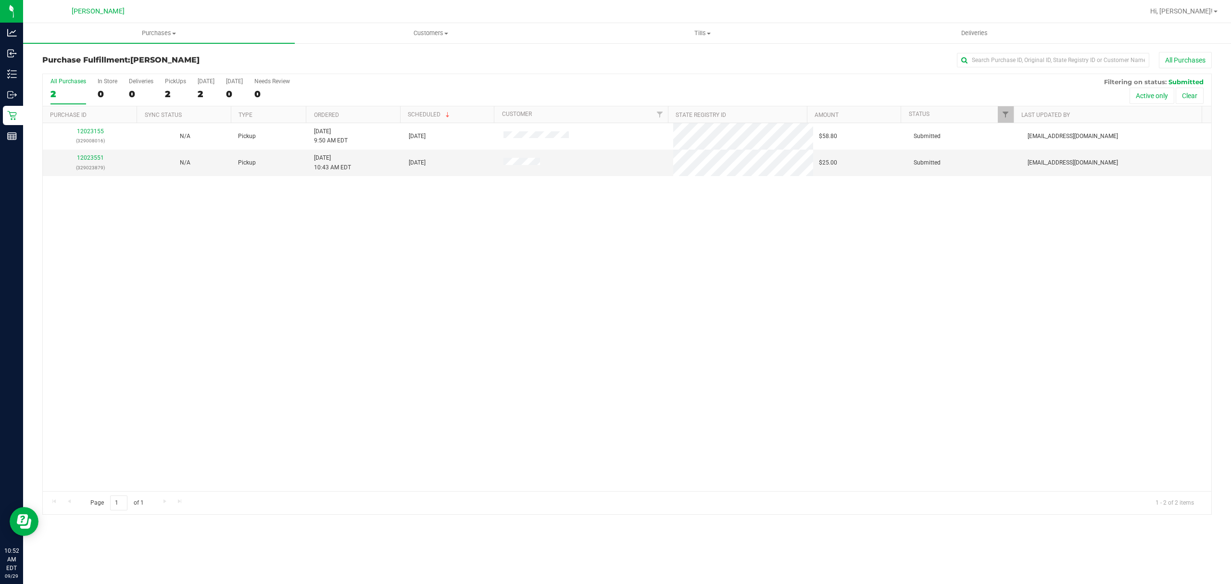
click at [300, 254] on div "12023155 (329008016) N/A Pickup [DATE] 9:50 AM EDT 9/29/2025 $58.80 Submitted […" at bounding box center [627, 307] width 1168 height 368
click at [302, 254] on div "12023155 (329008016) N/A Pickup [DATE] 9:50 AM EDT 9/29/2025 $58.80 Submitted […" at bounding box center [627, 307] width 1168 height 368
click at [390, 264] on div "12023155 (329008016) N/A Pickup [DATE] 9:50 AM EDT 9/29/2025 $58.80 Submitted […" at bounding box center [627, 307] width 1168 height 368
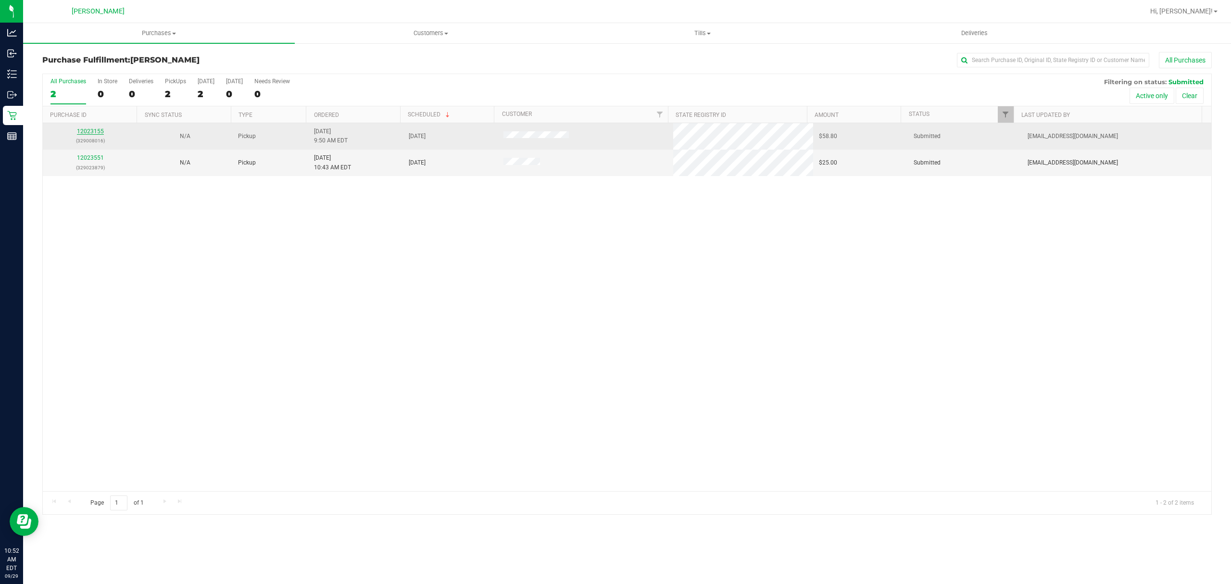
click at [93, 133] on link "12023155" at bounding box center [90, 131] width 27 height 7
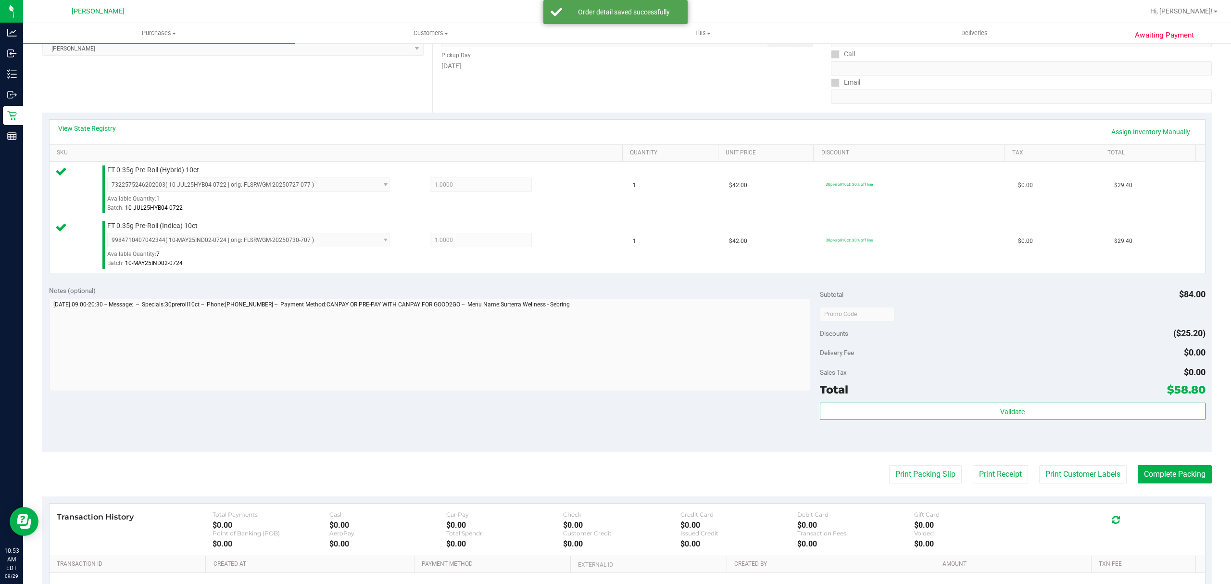
scroll to position [260, 0]
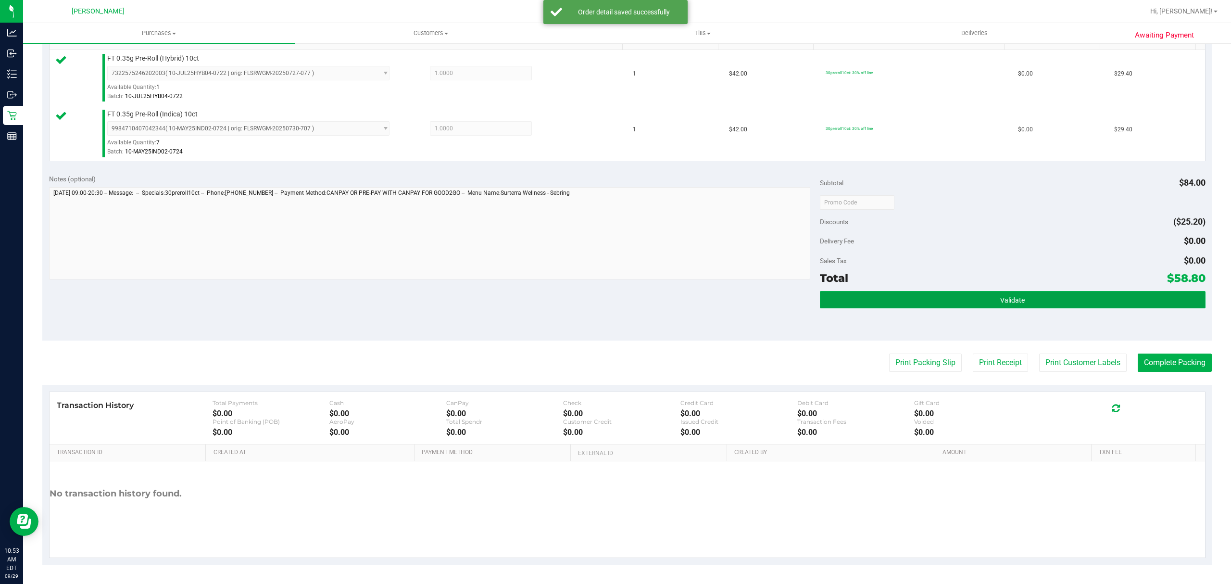
click at [982, 292] on button "Validate" at bounding box center [1013, 299] width 386 height 17
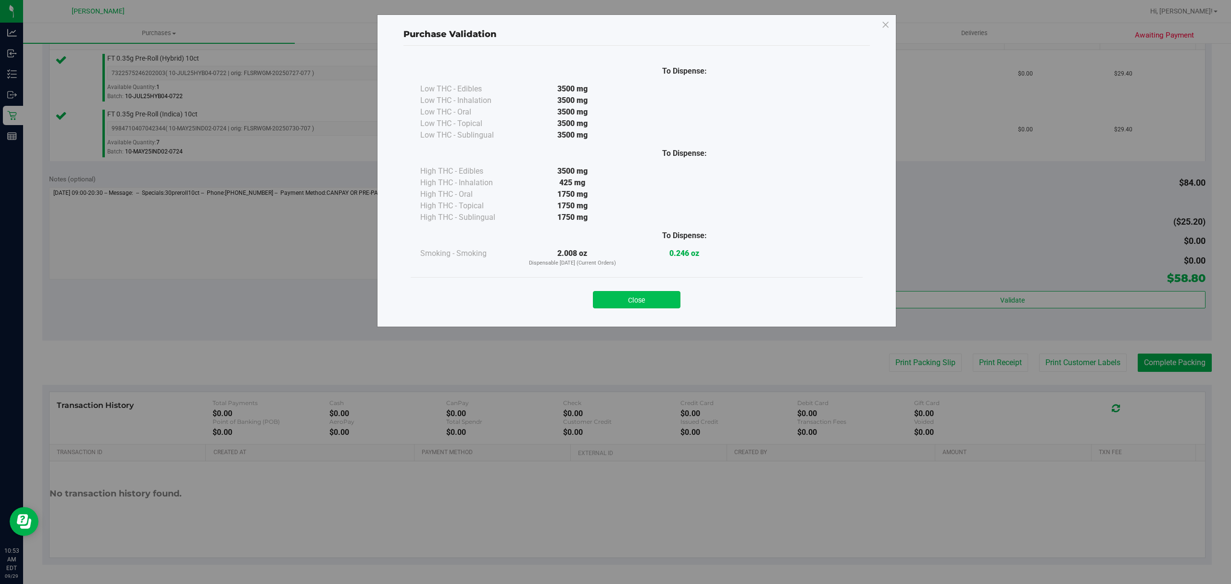
drag, startPoint x: 624, startPoint y: 287, endPoint x: 625, endPoint y: 302, distance: 15.5
click at [624, 289] on div "Close" at bounding box center [636, 297] width 437 height 24
click at [625, 302] on button "Close" at bounding box center [636, 299] width 87 height 17
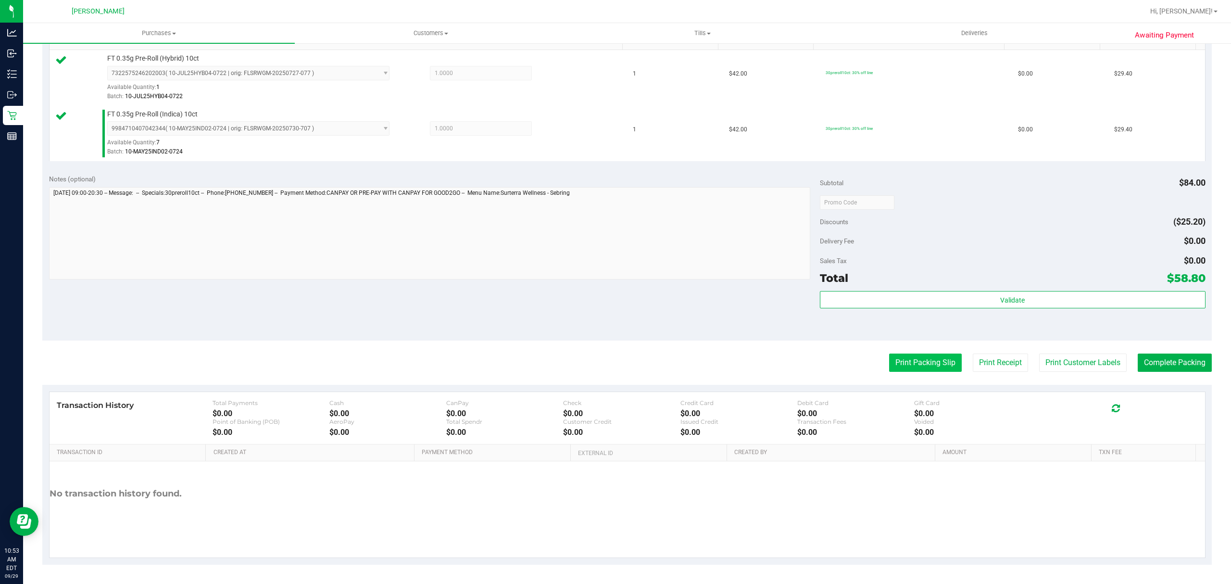
click at [893, 355] on button "Print Packing Slip" at bounding box center [925, 362] width 73 height 18
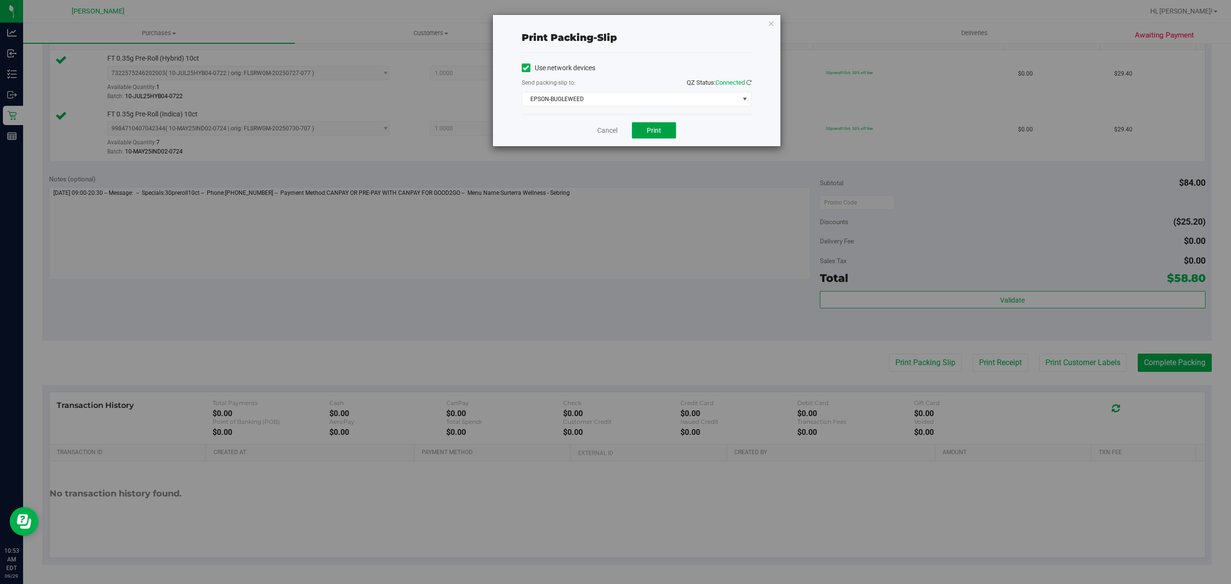
click at [648, 134] on span "Print" at bounding box center [654, 130] width 14 height 8
click at [768, 25] on icon "button" at bounding box center [771, 23] width 7 height 12
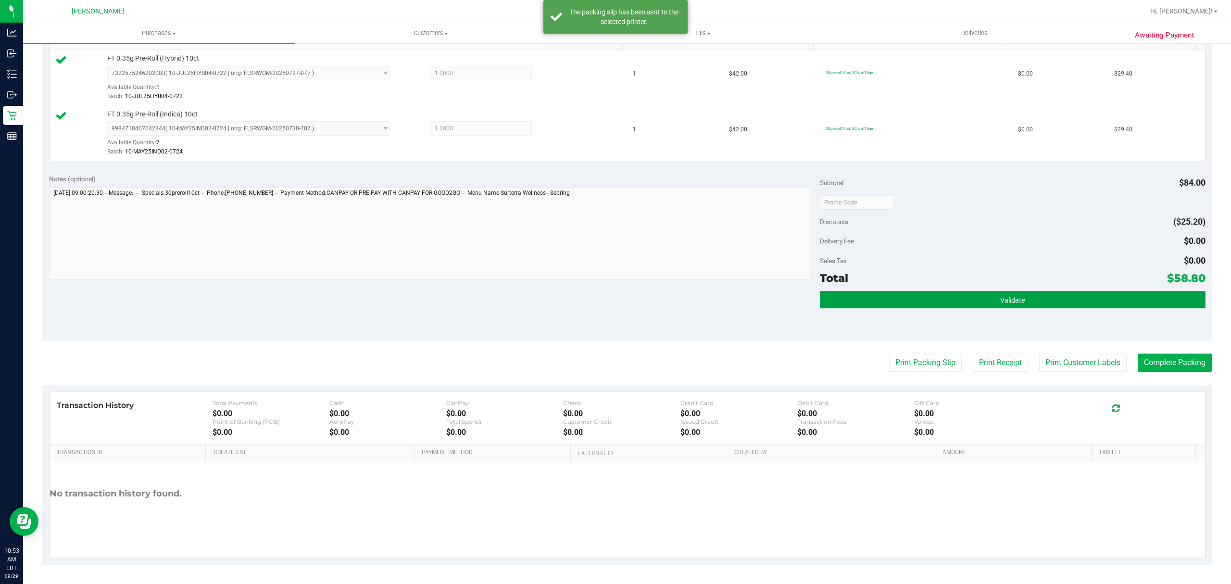
click at [981, 291] on button "Validate" at bounding box center [1013, 299] width 386 height 17
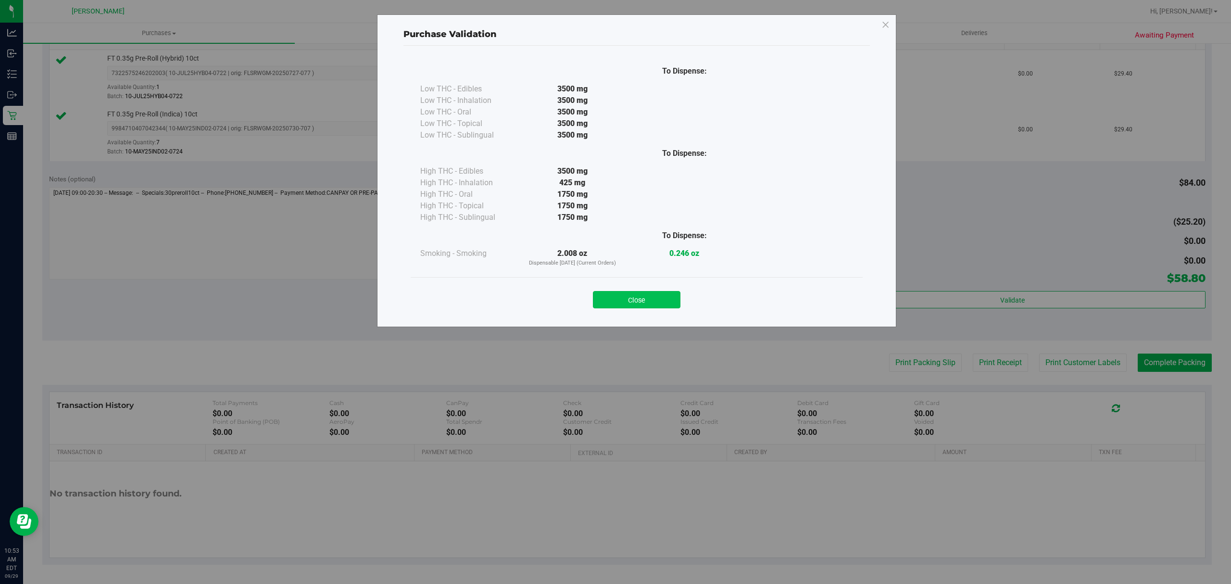
drag, startPoint x: 602, startPoint y: 298, endPoint x: 727, endPoint y: 322, distance: 126.8
click at [604, 298] on button "Close" at bounding box center [636, 299] width 87 height 17
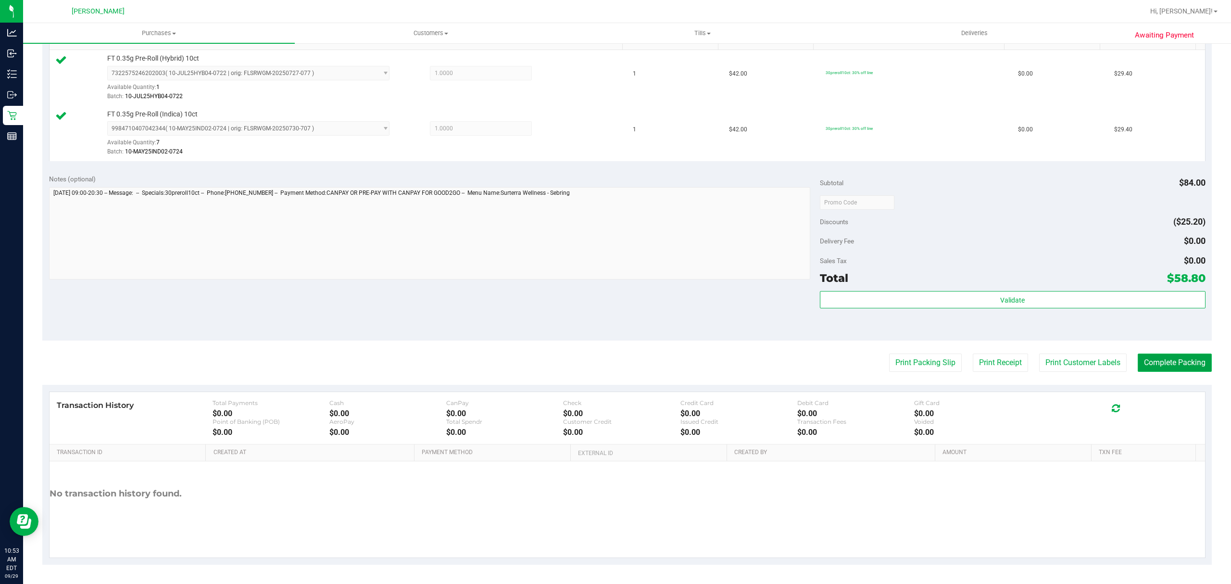
click at [1171, 366] on button "Complete Packing" at bounding box center [1174, 362] width 74 height 18
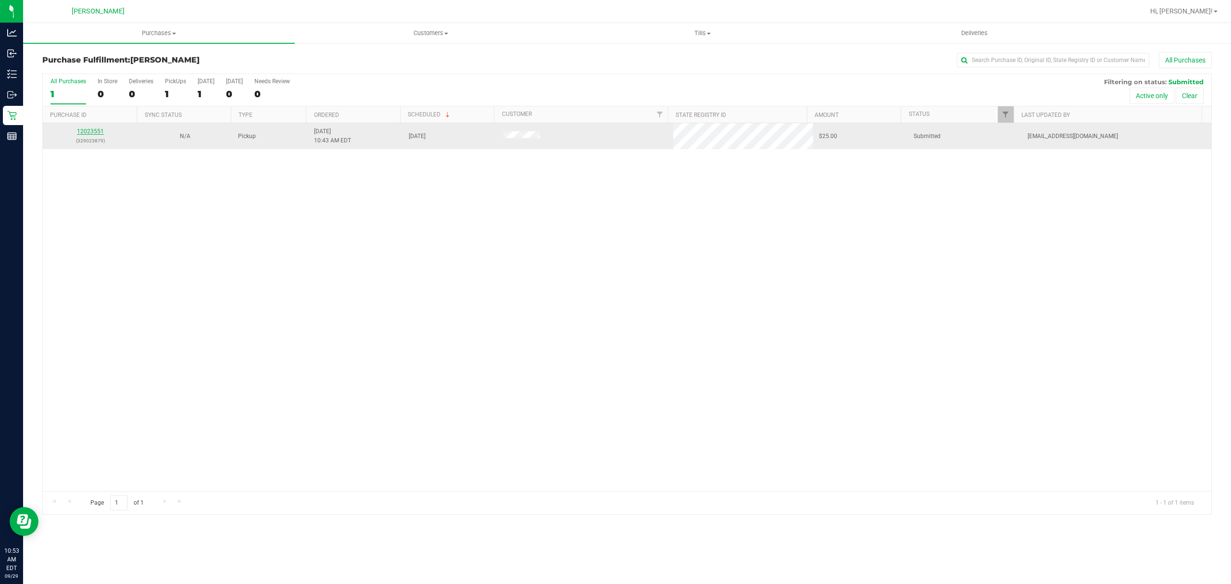
click at [89, 129] on link "12023551" at bounding box center [90, 131] width 27 height 7
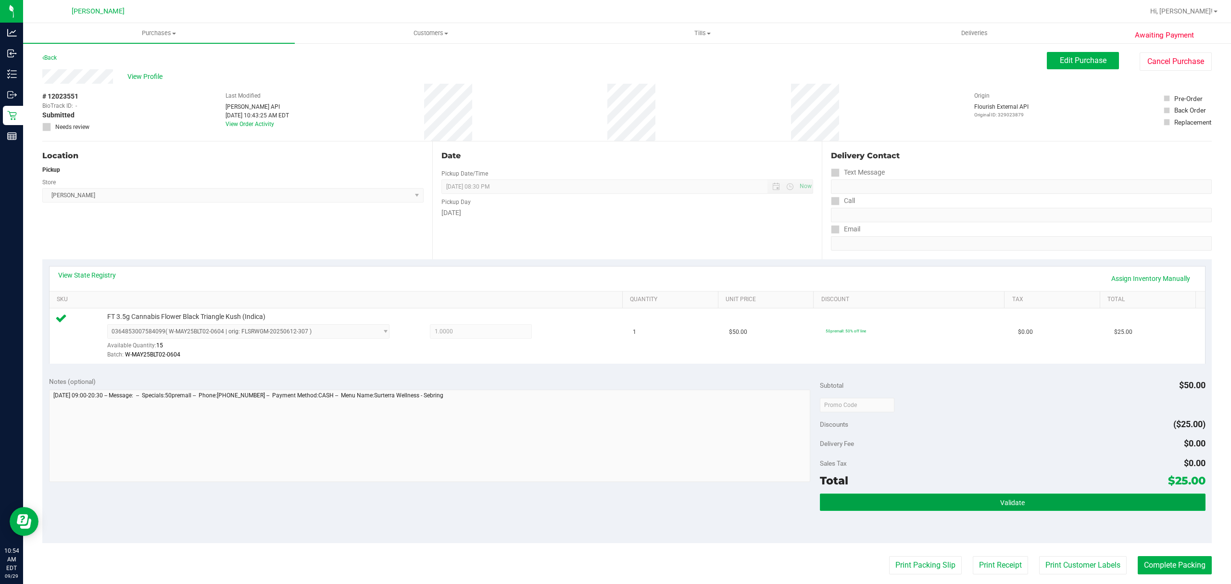
click at [902, 495] on button "Validate" at bounding box center [1013, 501] width 386 height 17
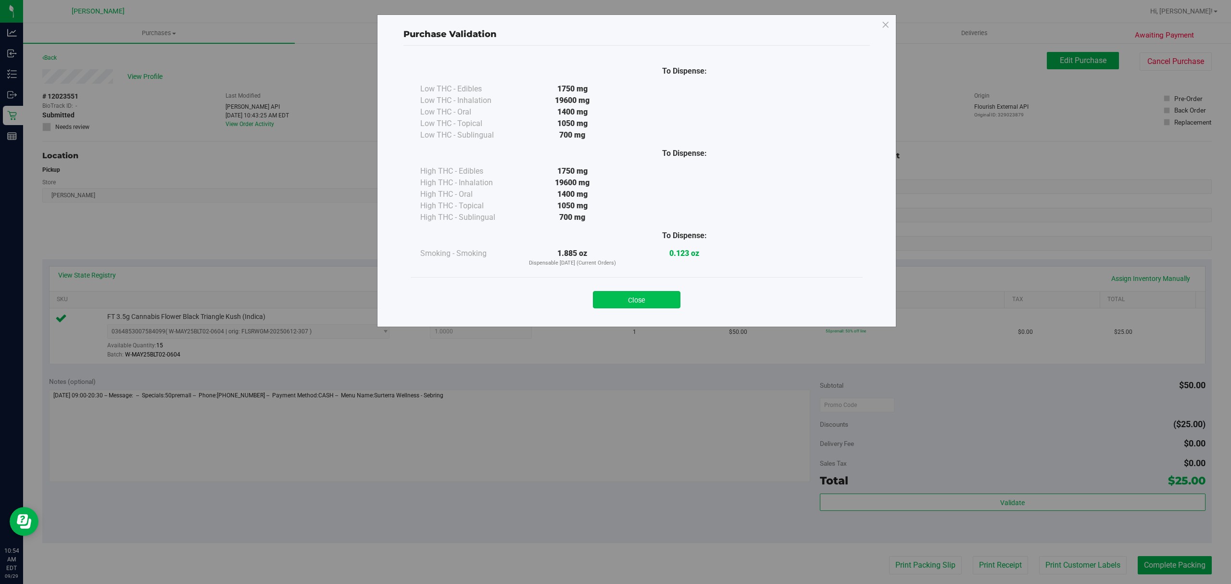
click at [666, 293] on button "Close" at bounding box center [636, 299] width 87 height 17
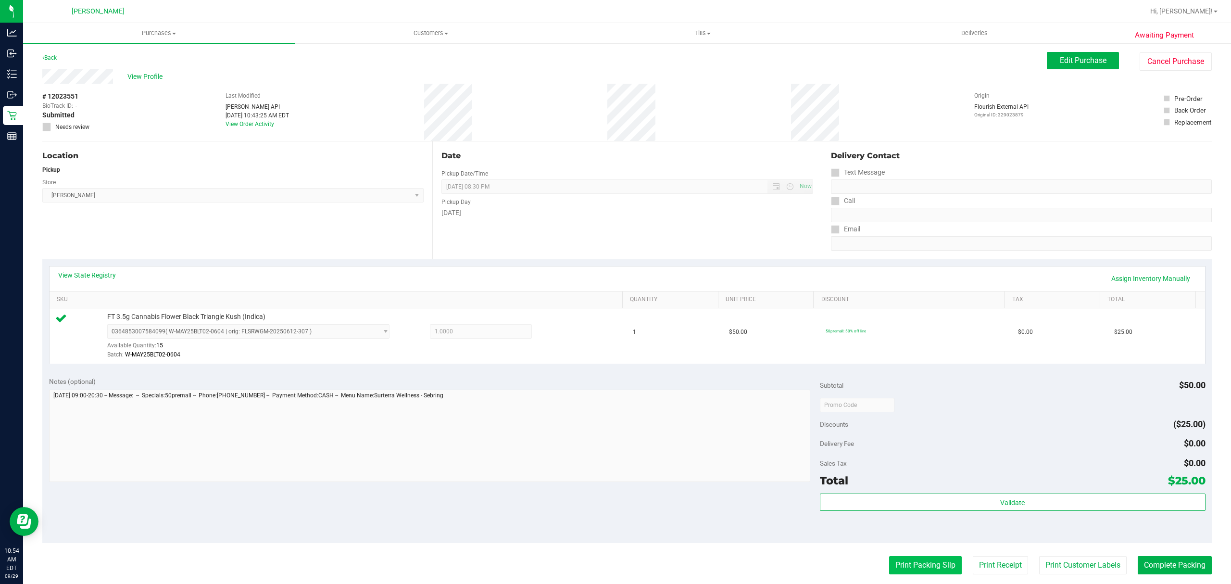
click at [893, 561] on button "Print Packing Slip" at bounding box center [925, 565] width 73 height 18
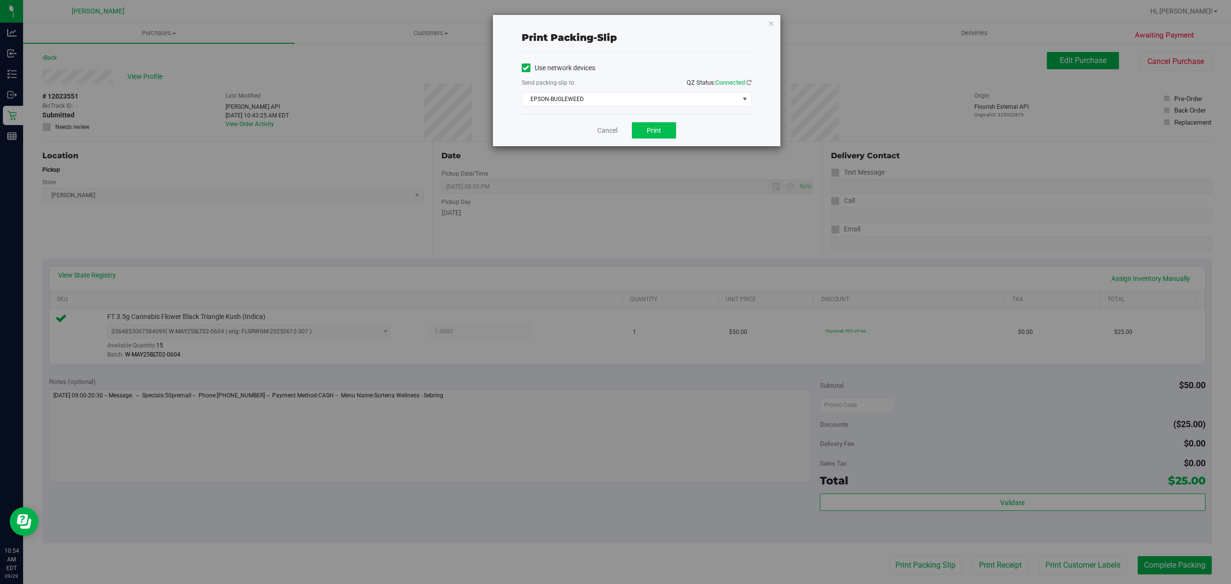
click at [662, 122] on div "Cancel Print" at bounding box center [637, 130] width 230 height 32
click at [660, 125] on button "Print" at bounding box center [654, 130] width 44 height 16
click at [772, 27] on icon "button" at bounding box center [771, 23] width 7 height 12
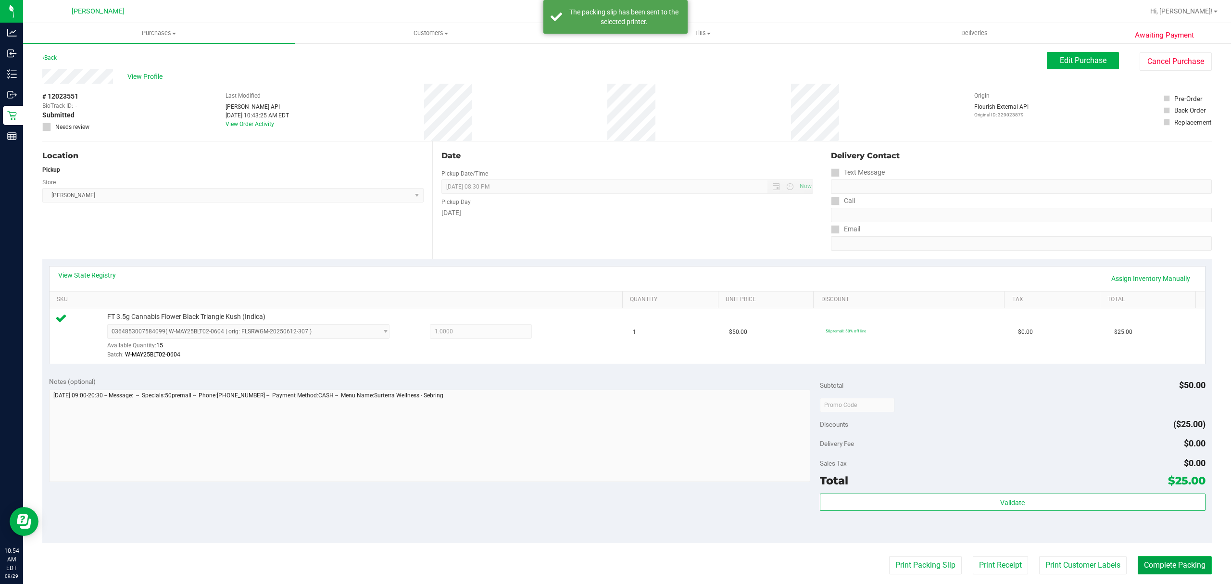
click at [1167, 568] on button "Complete Packing" at bounding box center [1174, 565] width 74 height 18
